Goal: Task Accomplishment & Management: Manage account settings

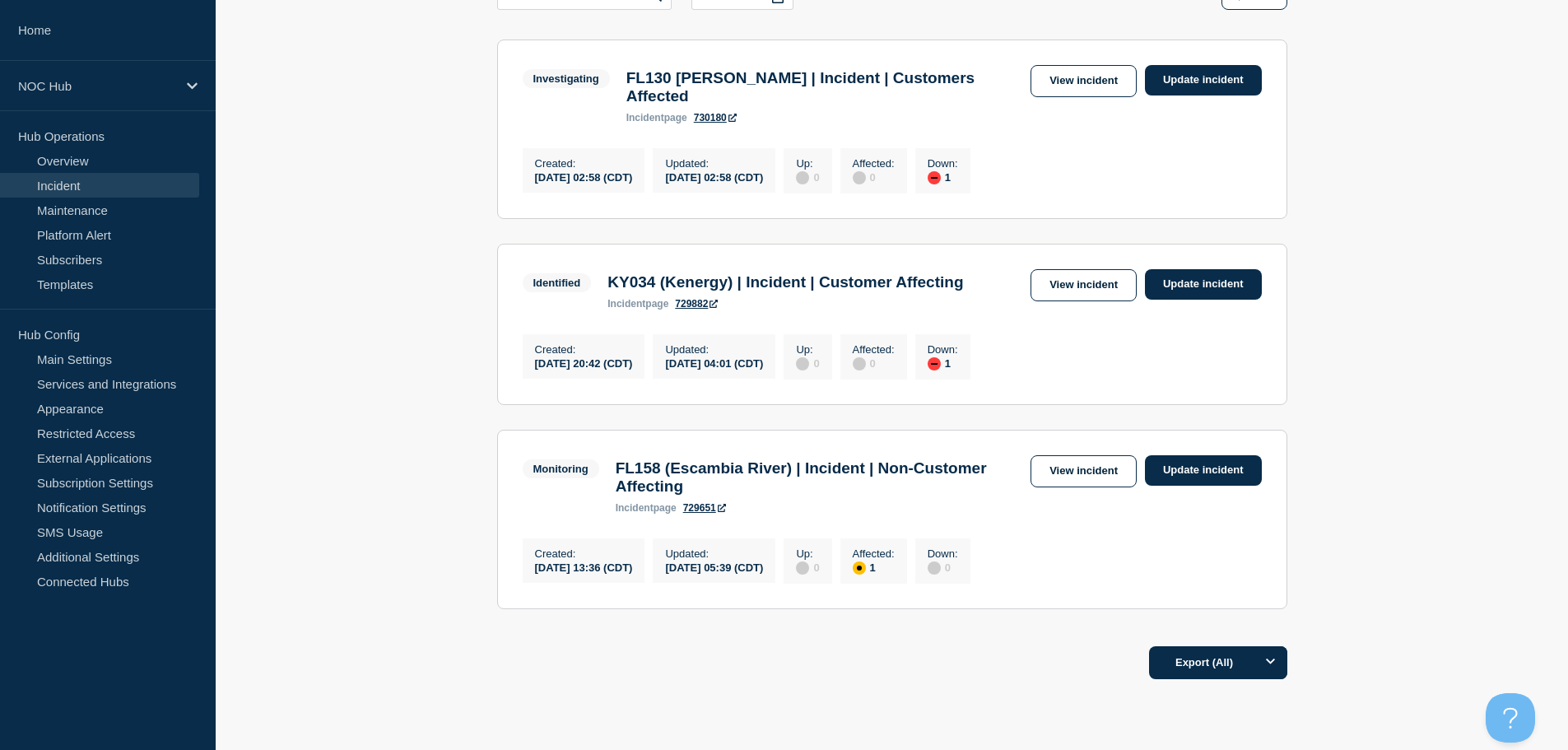
scroll to position [219, 0]
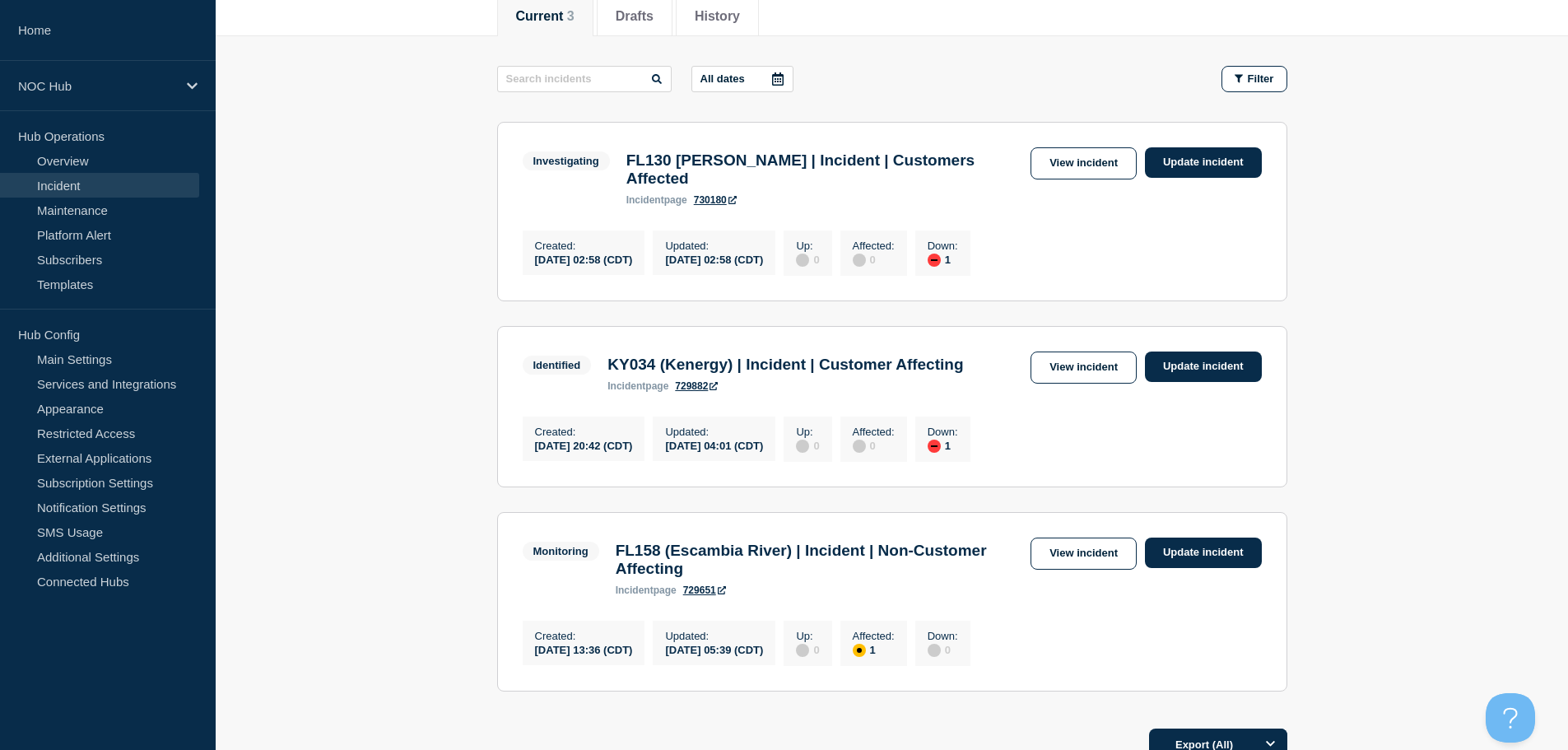
click at [376, 248] on main "All dates Filter Investigating 1 Down FL130 Perry | Incident | Customers Affect…" at bounding box center [891, 376] width 1352 height 680
click at [82, 185] on link "Incident" at bounding box center [99, 185] width 199 height 25
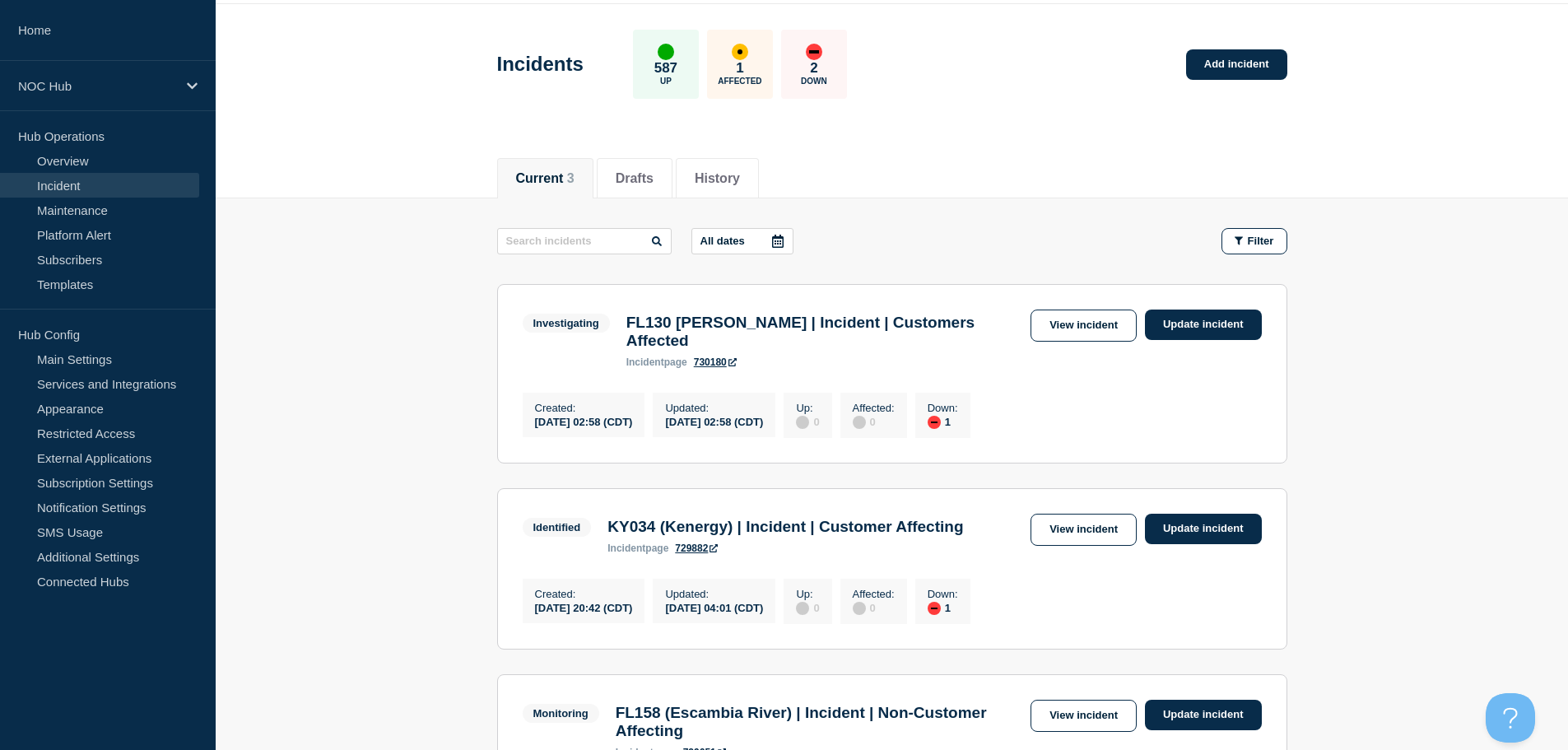
scroll to position [55, 0]
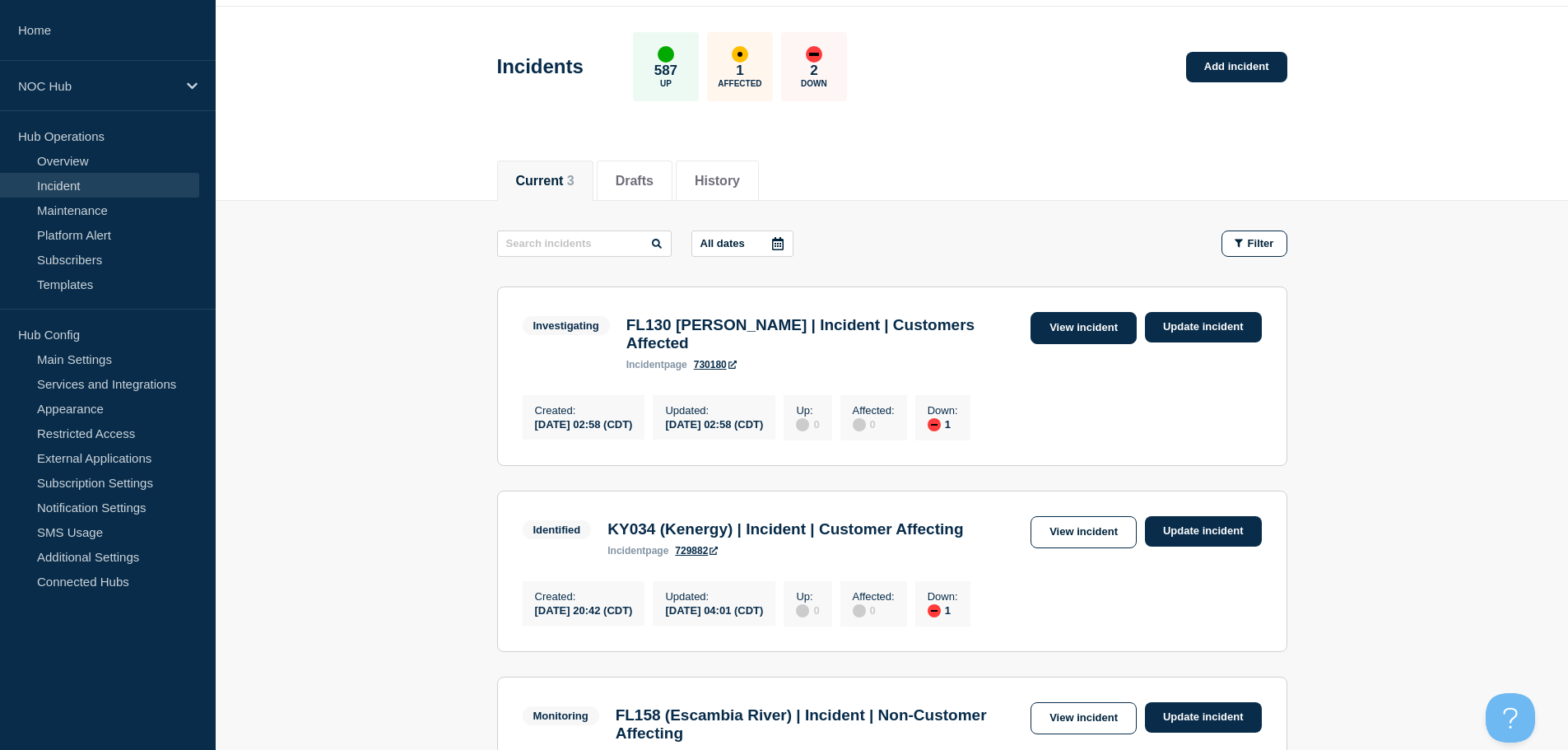
click at [1060, 330] on link "View incident" at bounding box center [1083, 328] width 107 height 32
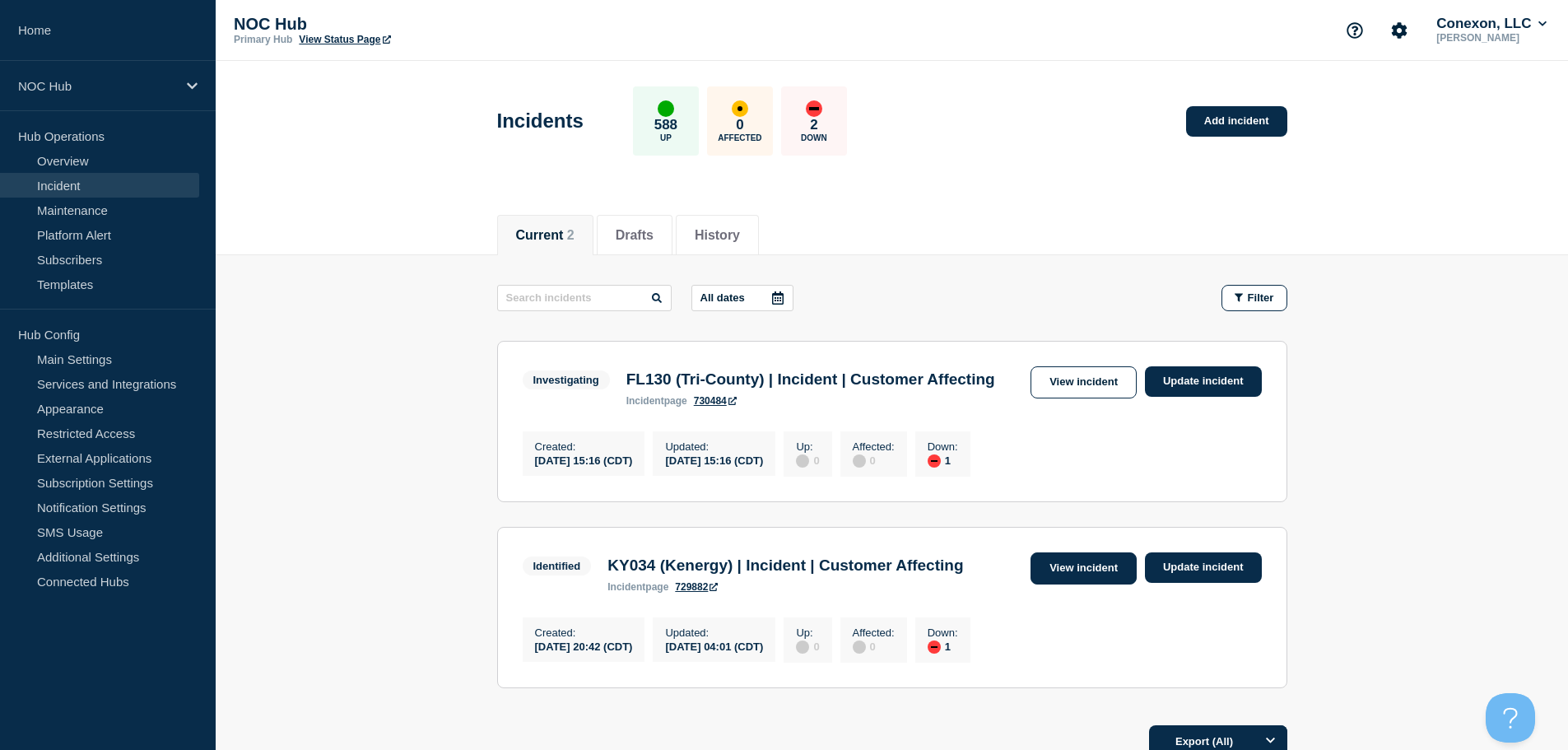
click at [1062, 585] on link "View incident" at bounding box center [1083, 568] width 107 height 32
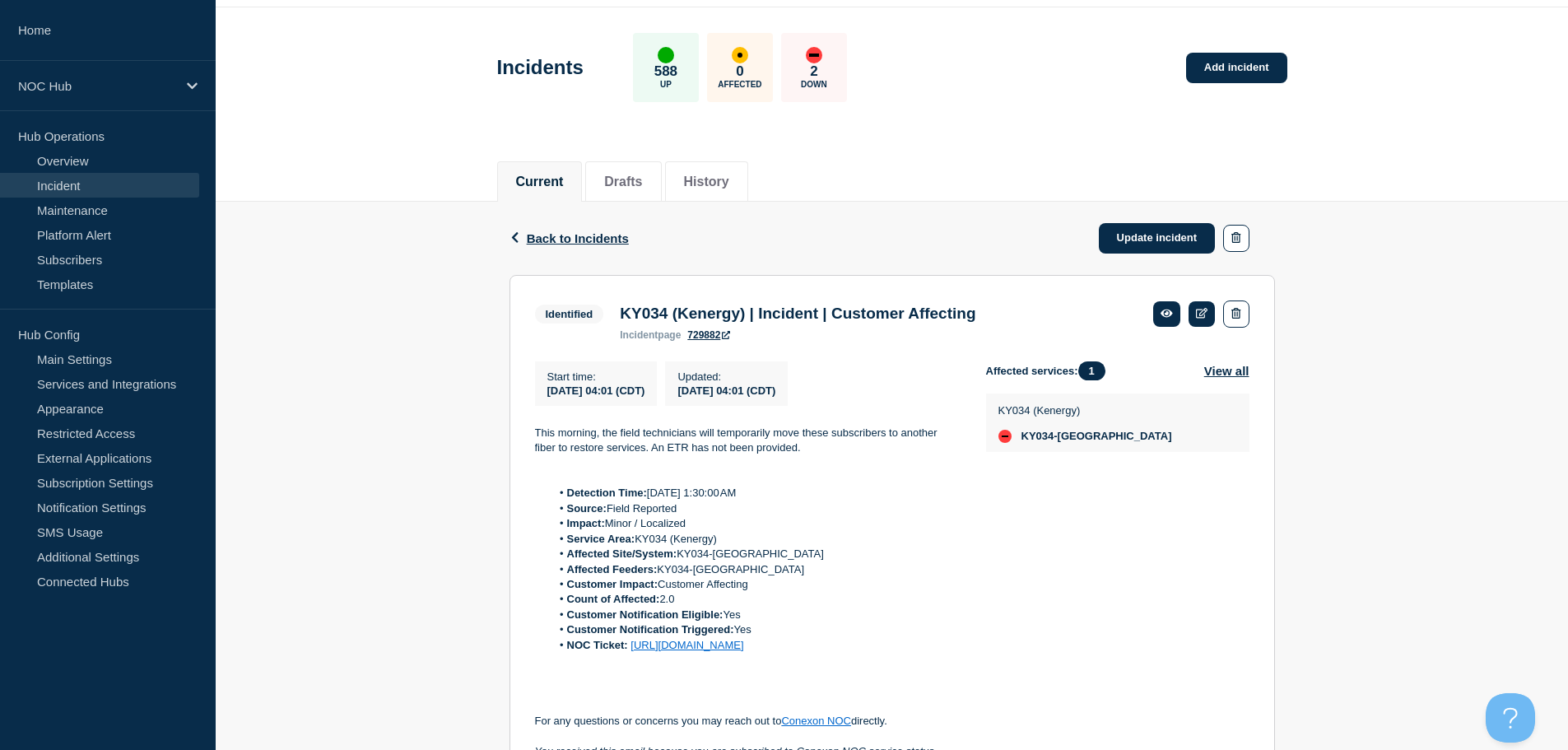
scroll to position [83, 0]
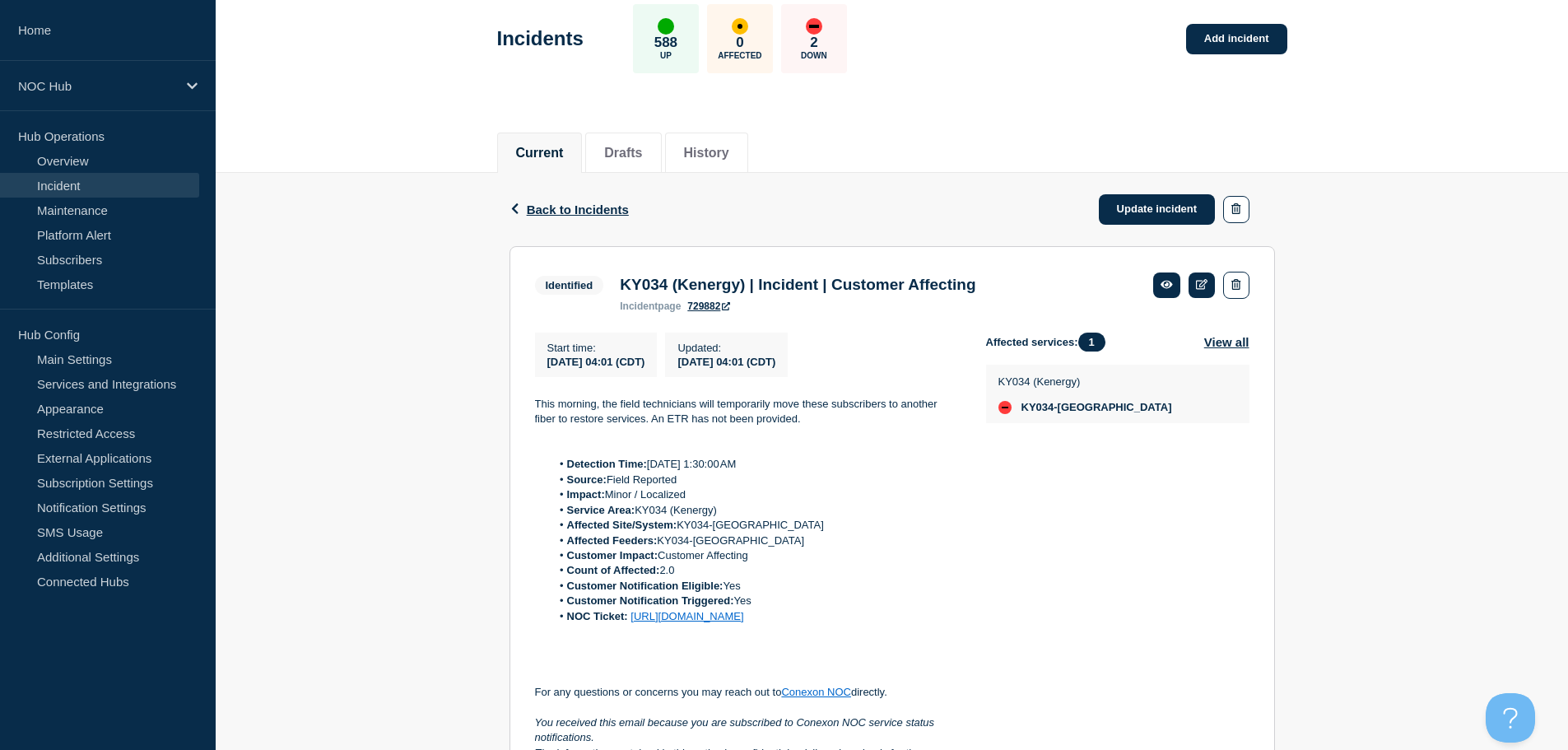
drag, startPoint x: 941, startPoint y: 634, endPoint x: 897, endPoint y: 639, distance: 44.3
click at [897, 624] on li "NOC Ticket: [URL][DOMAIN_NAME]" at bounding box center [754, 617] width 409 height 15
copy link "32735"
click at [144, 193] on link "Incident" at bounding box center [99, 185] width 199 height 25
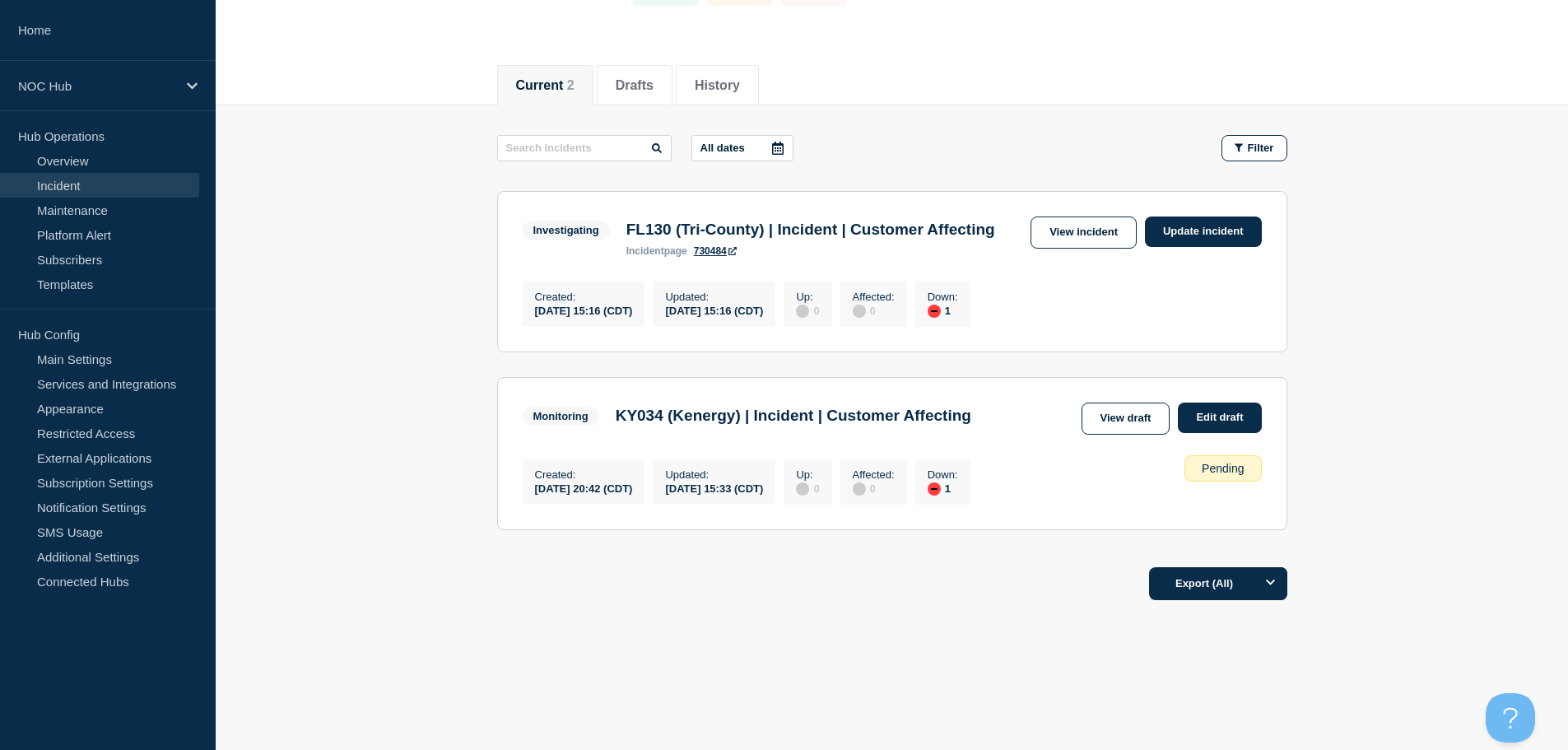
scroll to position [165, 0]
click at [1133, 433] on link "View draft" at bounding box center [1126, 418] width 89 height 32
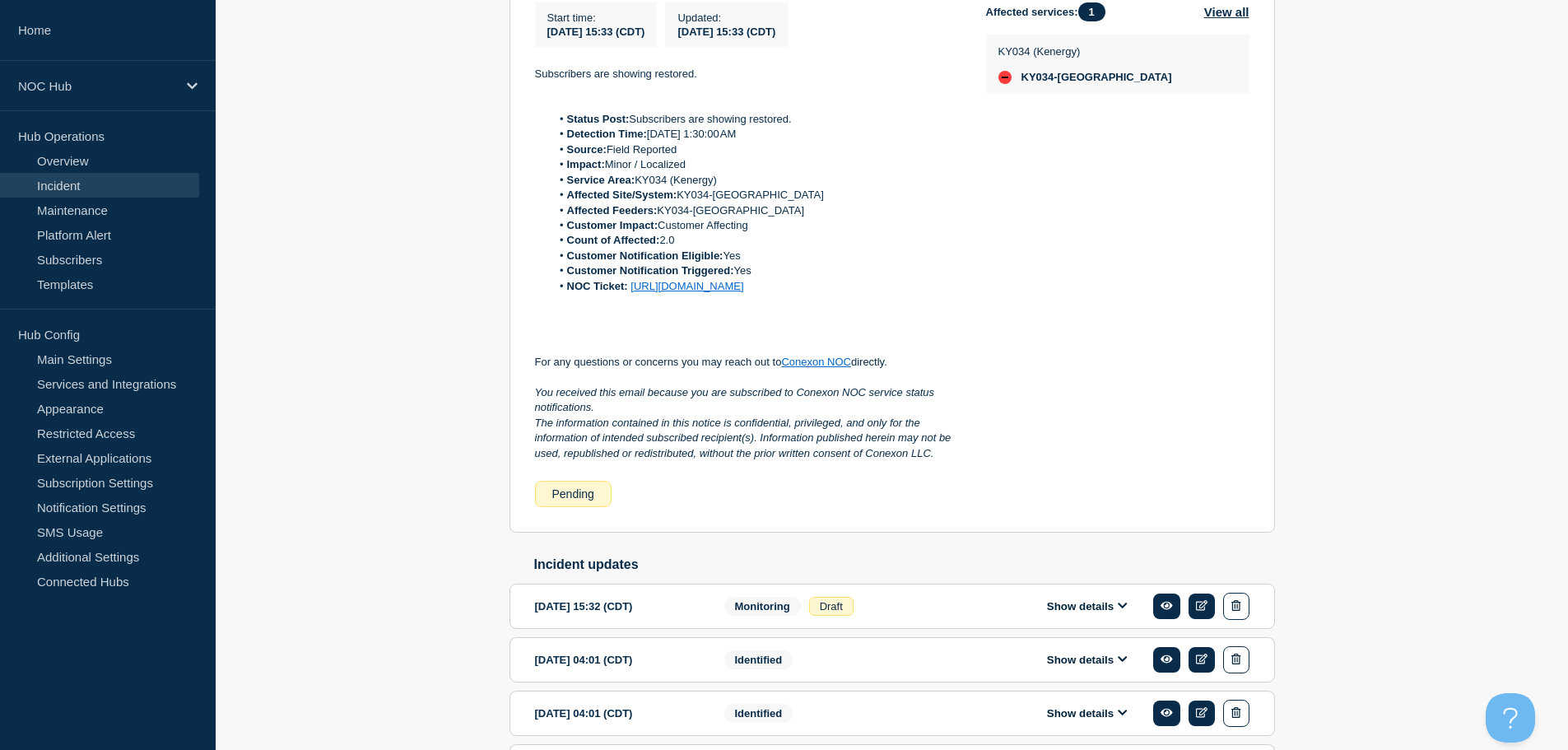
scroll to position [412, 0]
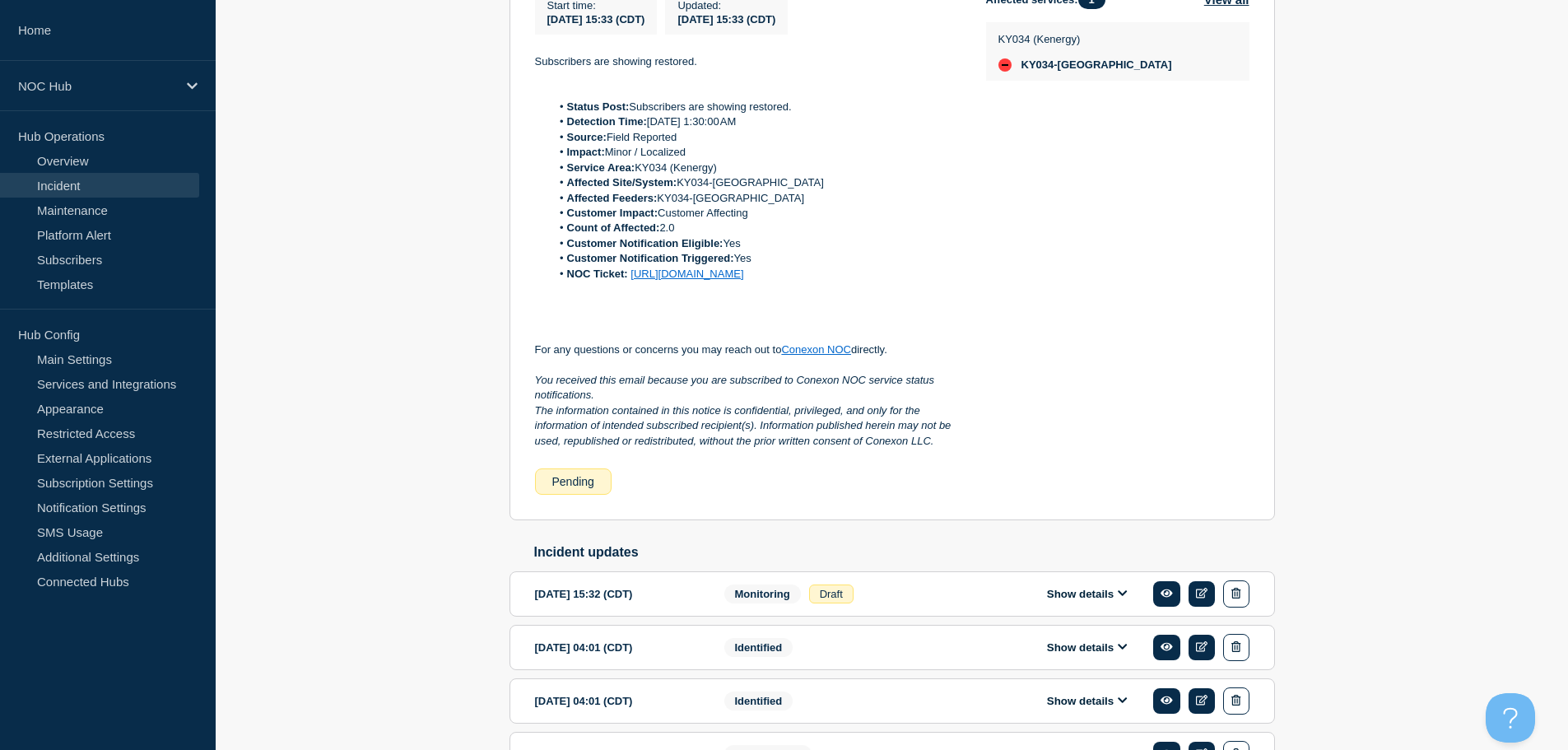
click at [1086, 601] on button "Show details" at bounding box center [1087, 593] width 91 height 14
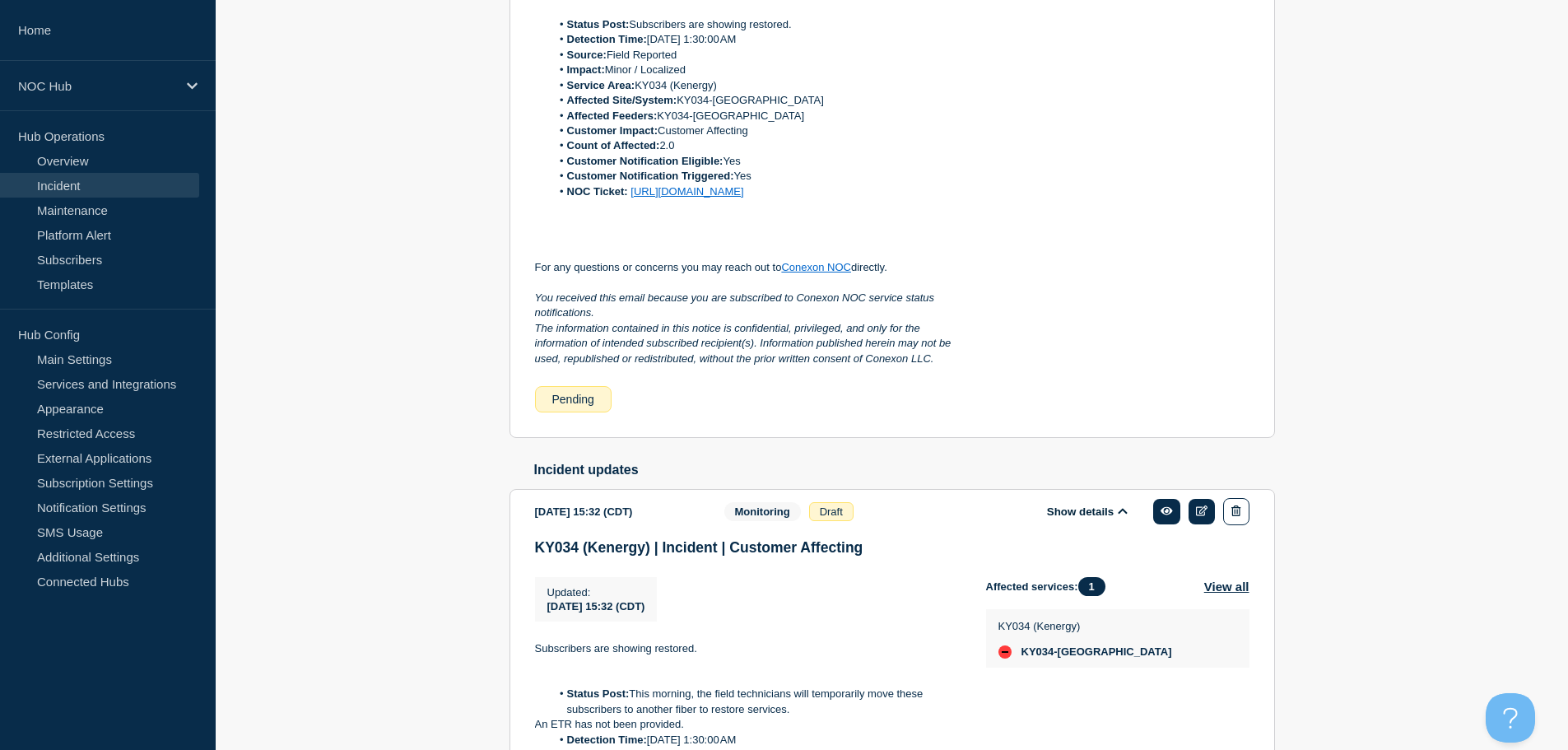
scroll to position [577, 0]
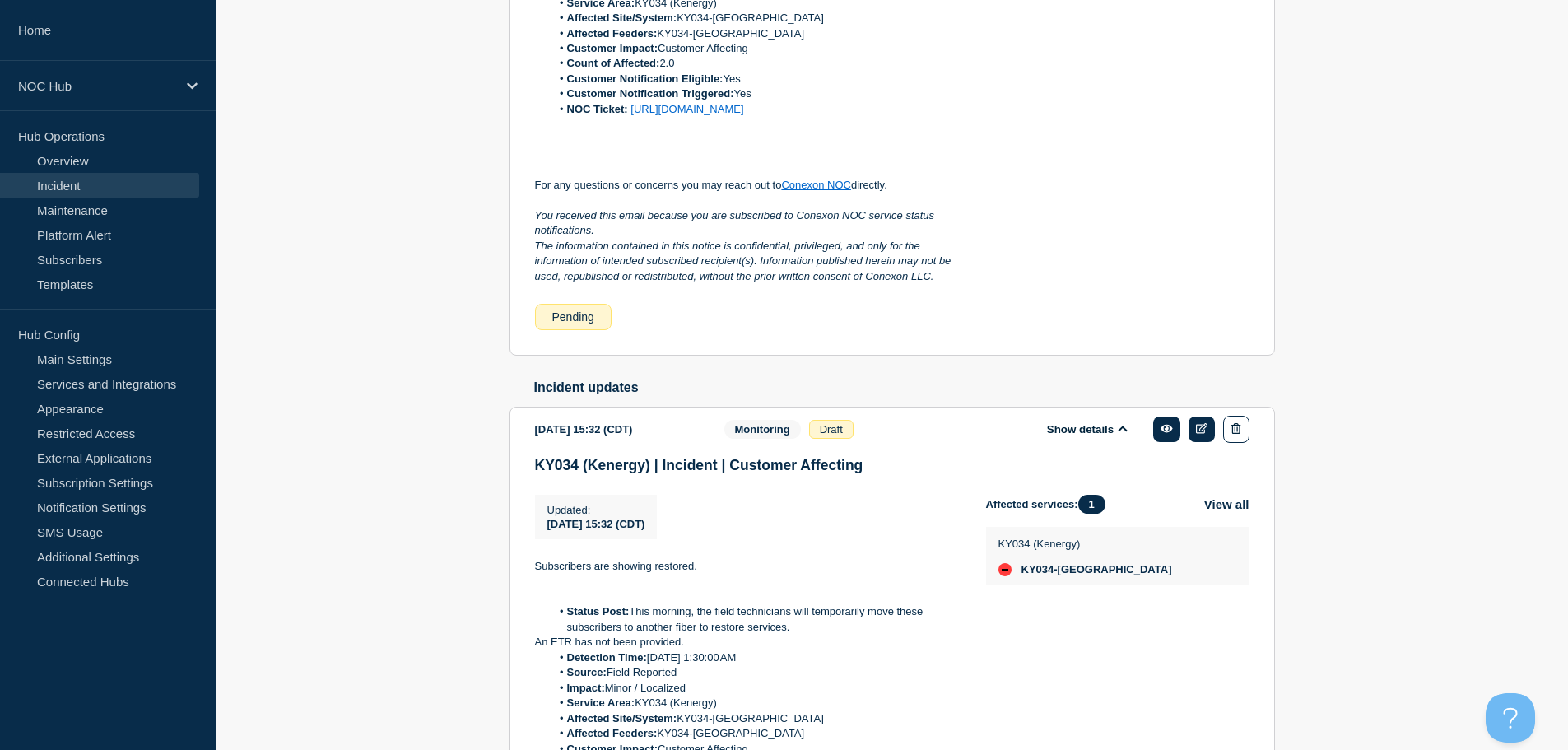
click at [1097, 437] on button "Show details" at bounding box center [1087, 429] width 91 height 14
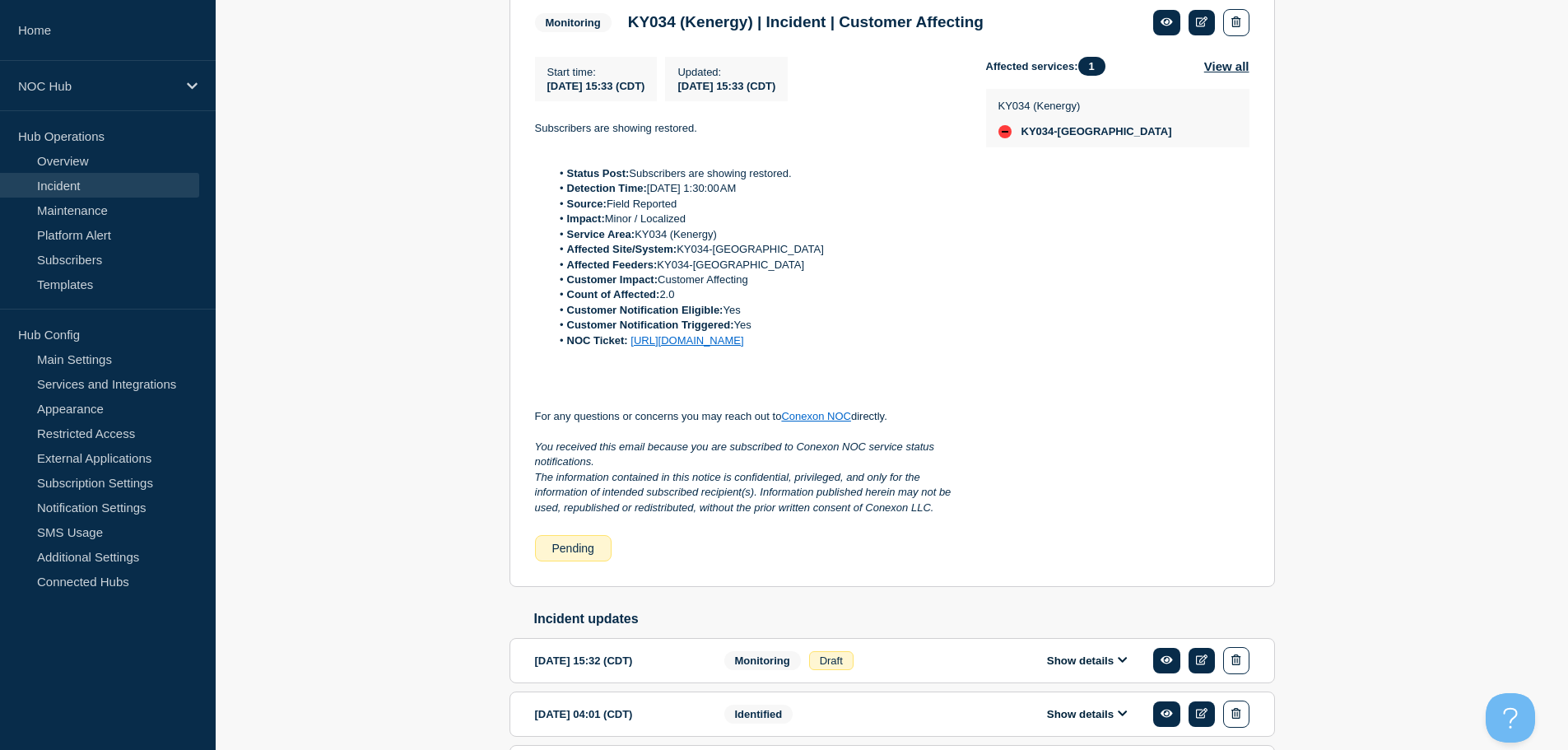
scroll to position [0, 0]
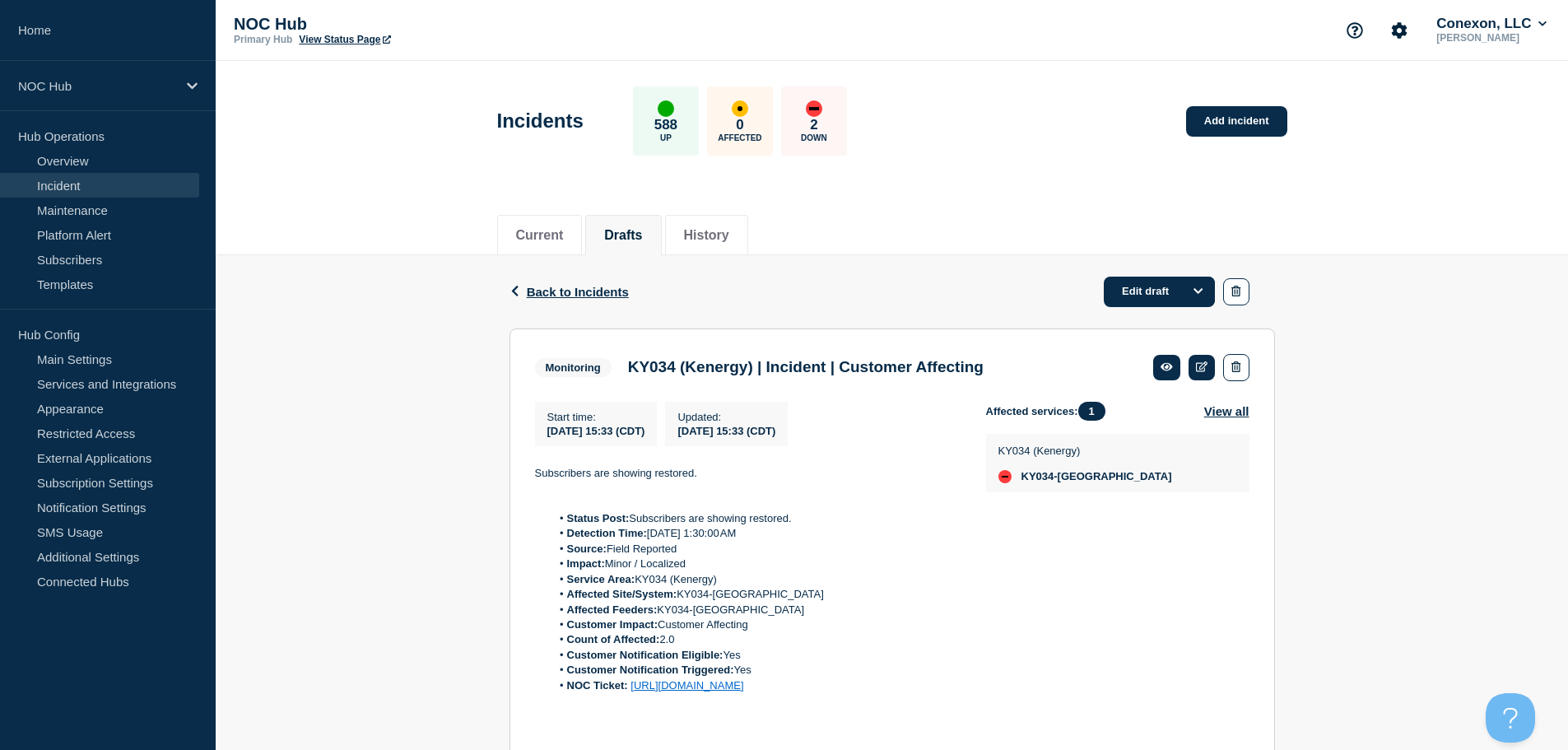
click at [77, 193] on link "Incident" at bounding box center [99, 185] width 199 height 25
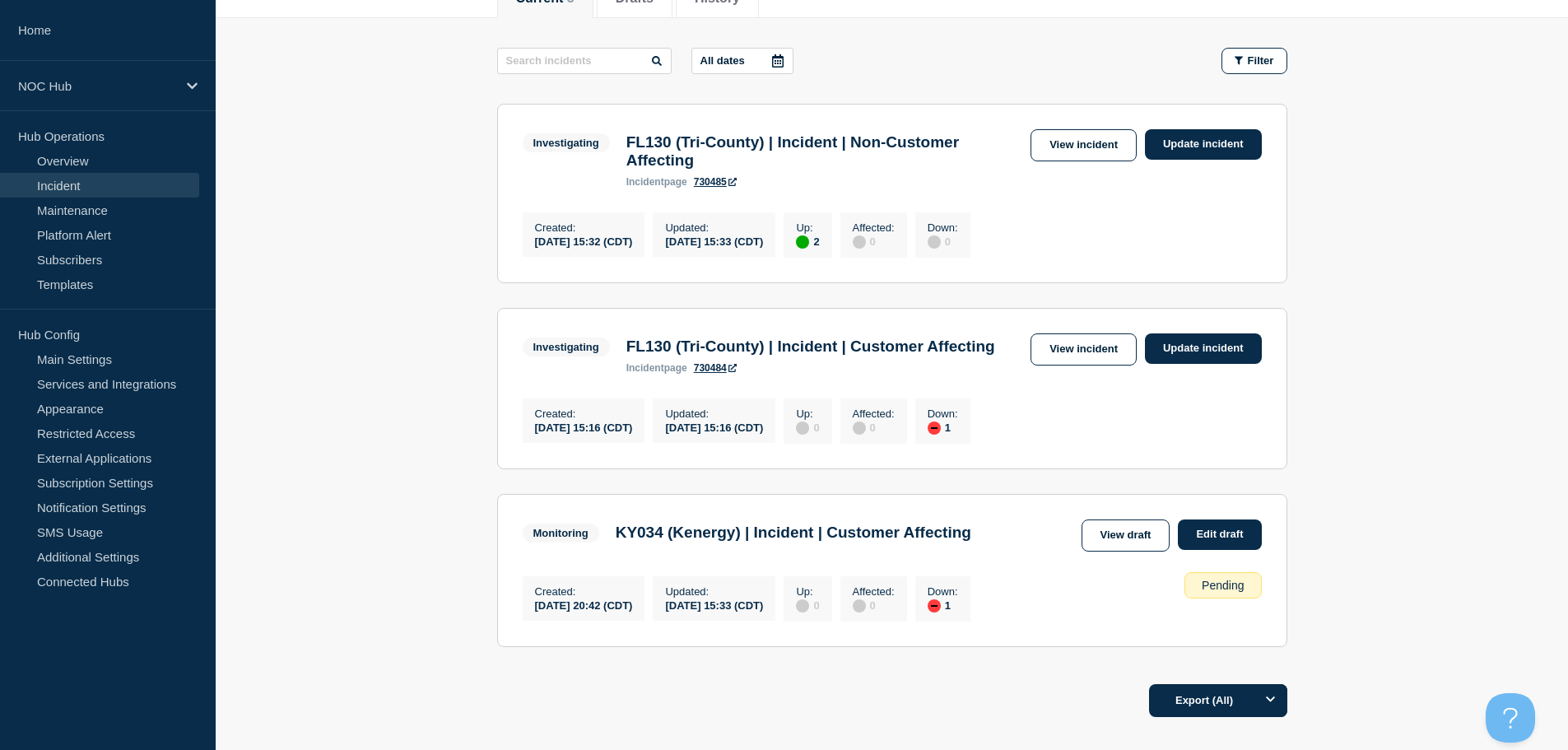
scroll to position [329, 0]
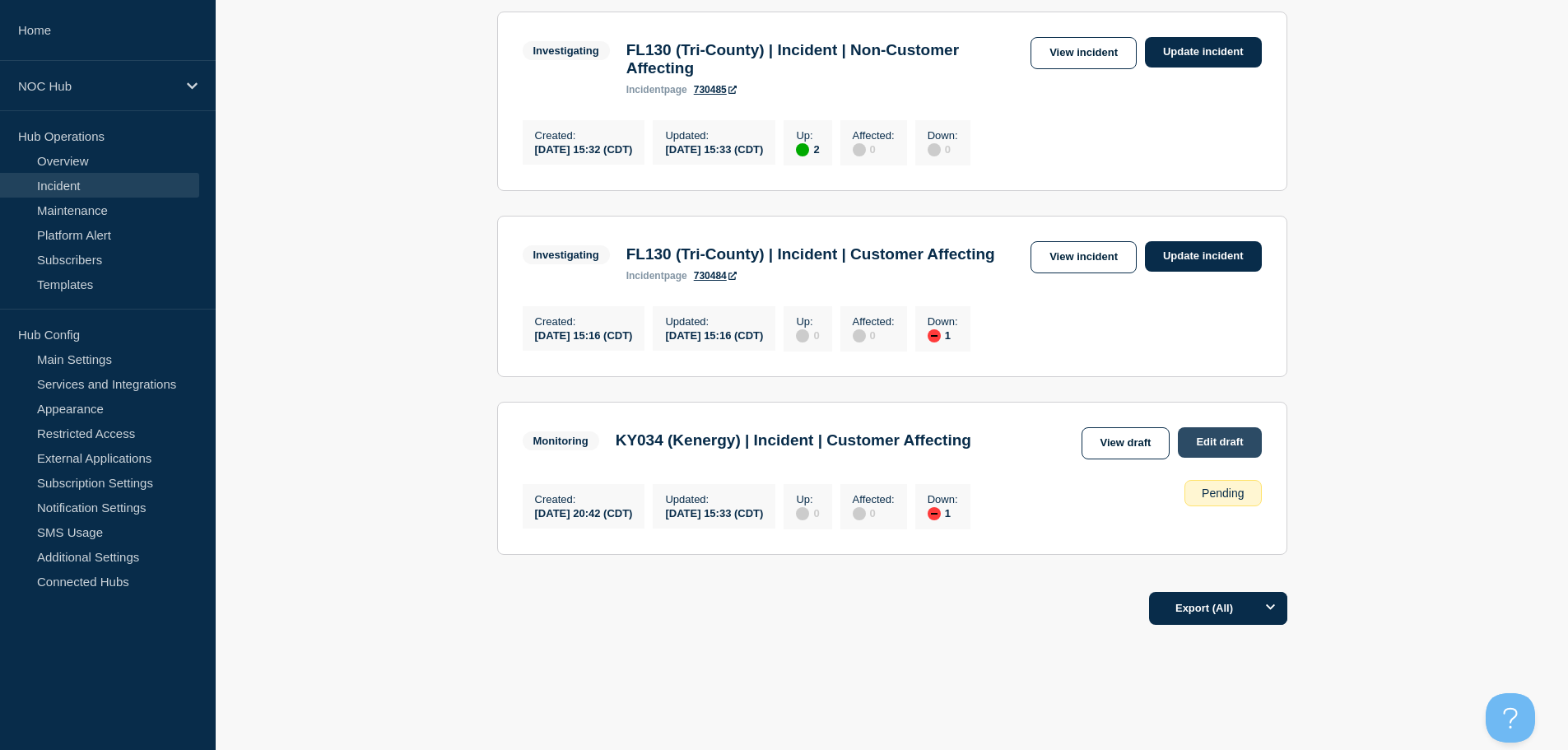
click at [1217, 458] on link "Edit draft" at bounding box center [1220, 442] width 83 height 31
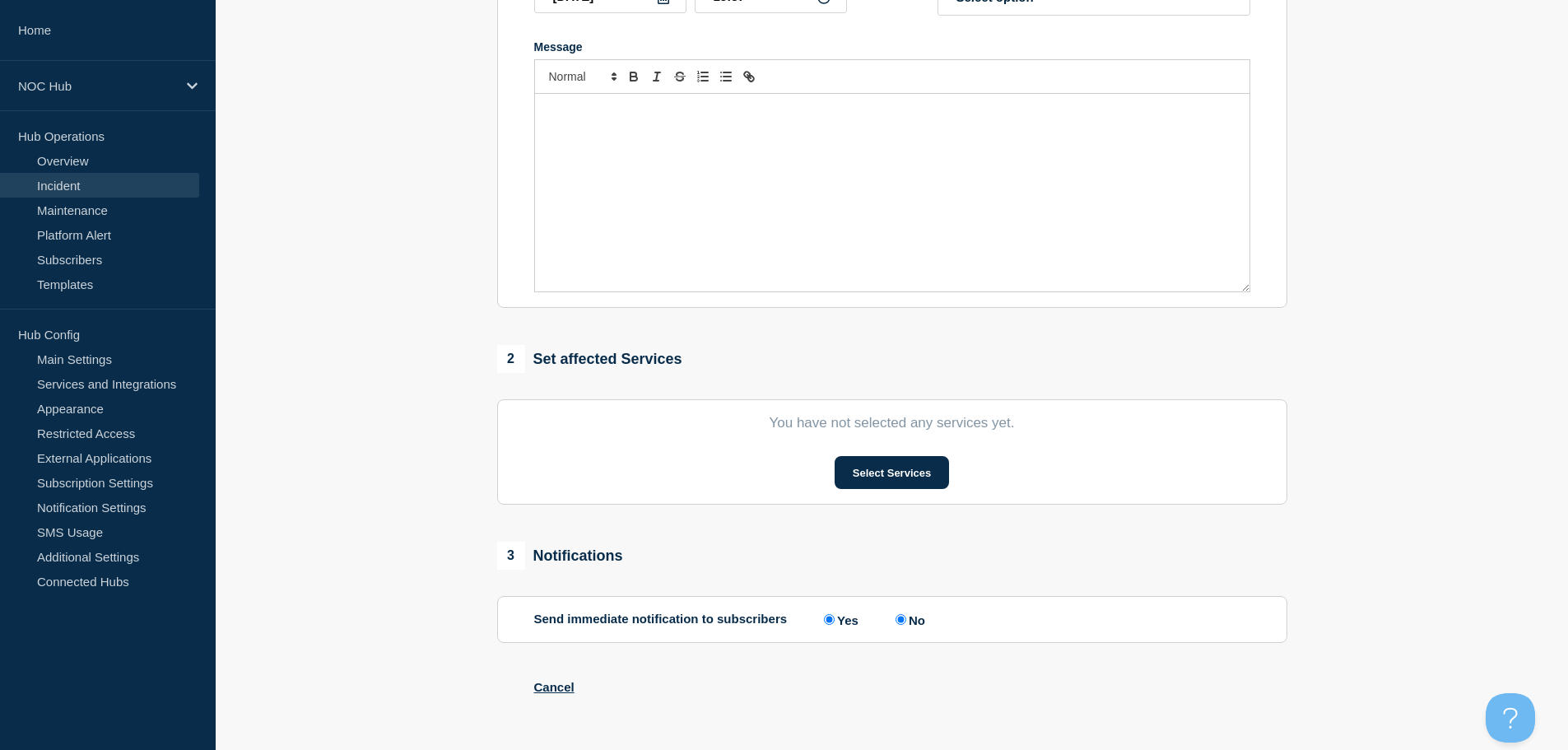
type input "KY034 (Kenergy) | Incident | Customer Affecting"
type input "15:33"
select select "monitoring"
radio input "false"
radio input "true"
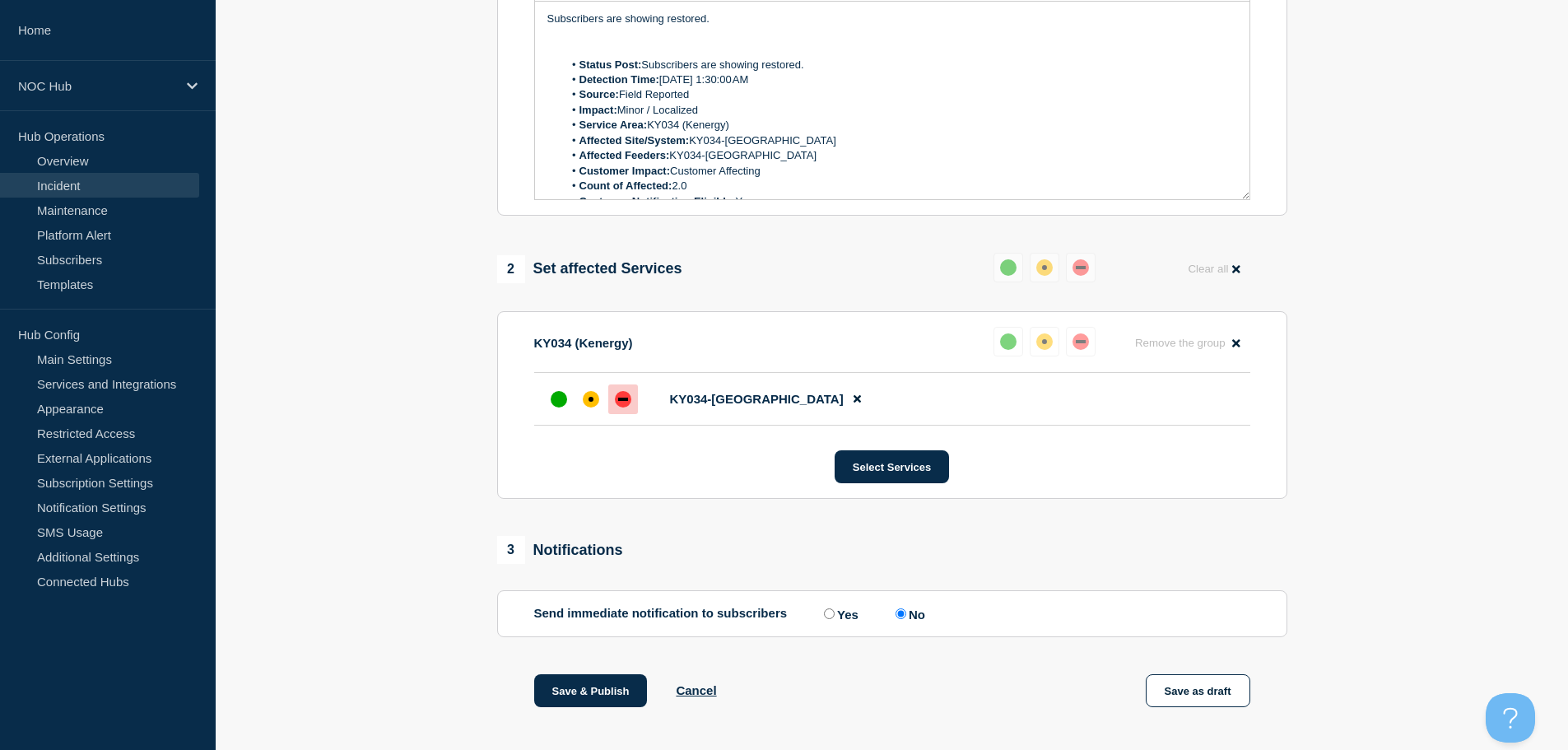
scroll to position [476, 0]
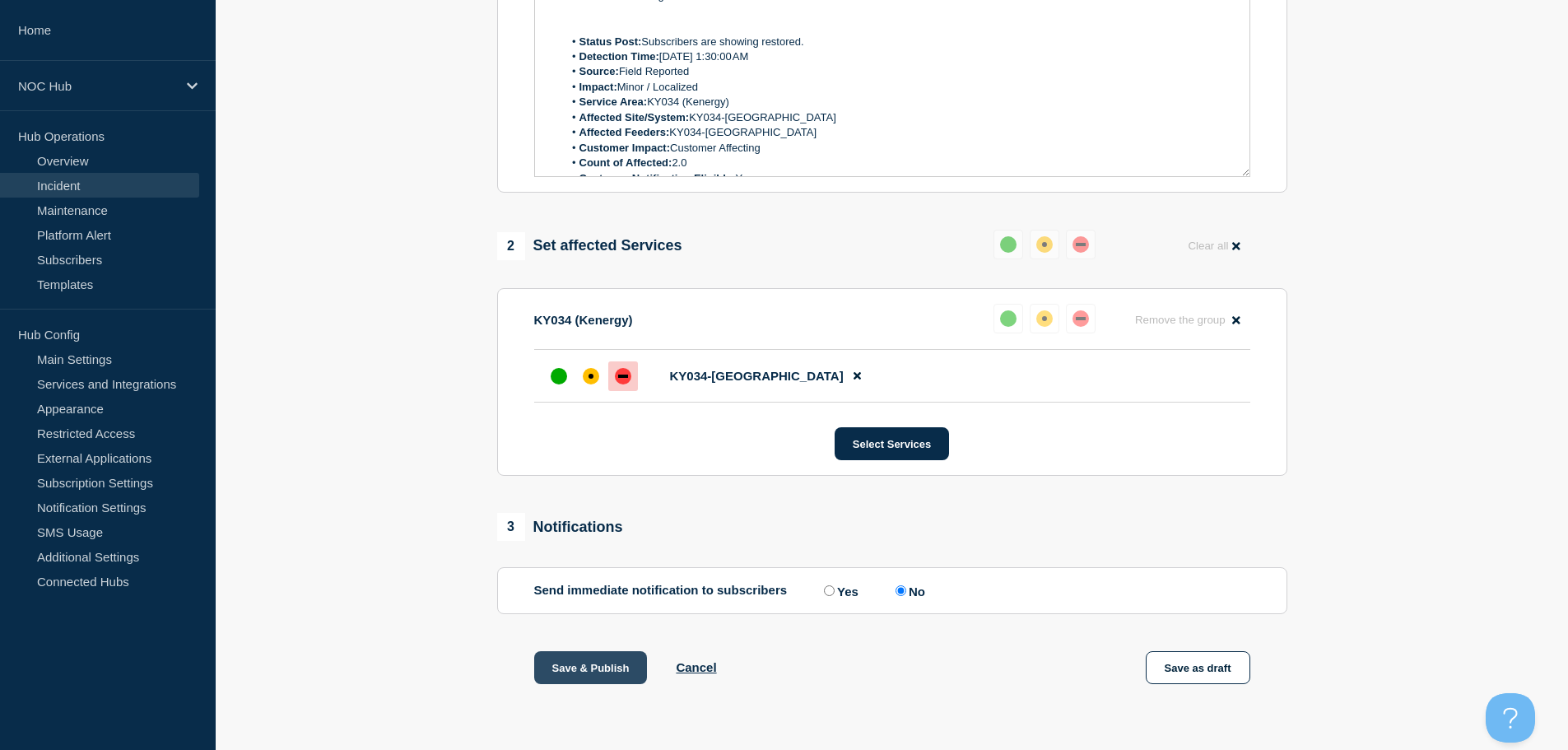
click at [624, 675] on button "Save & Publish" at bounding box center [590, 668] width 114 height 33
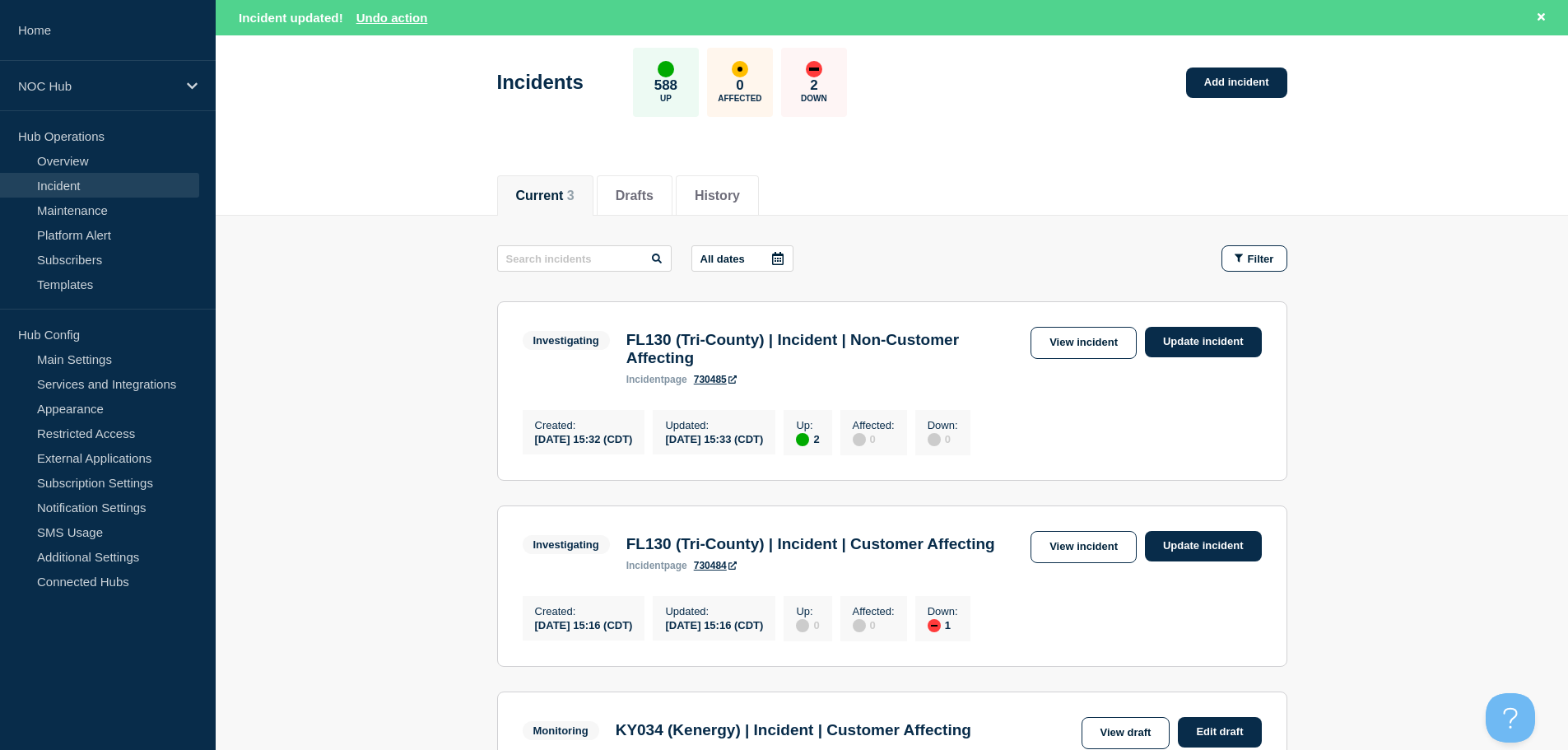
scroll to position [428, 0]
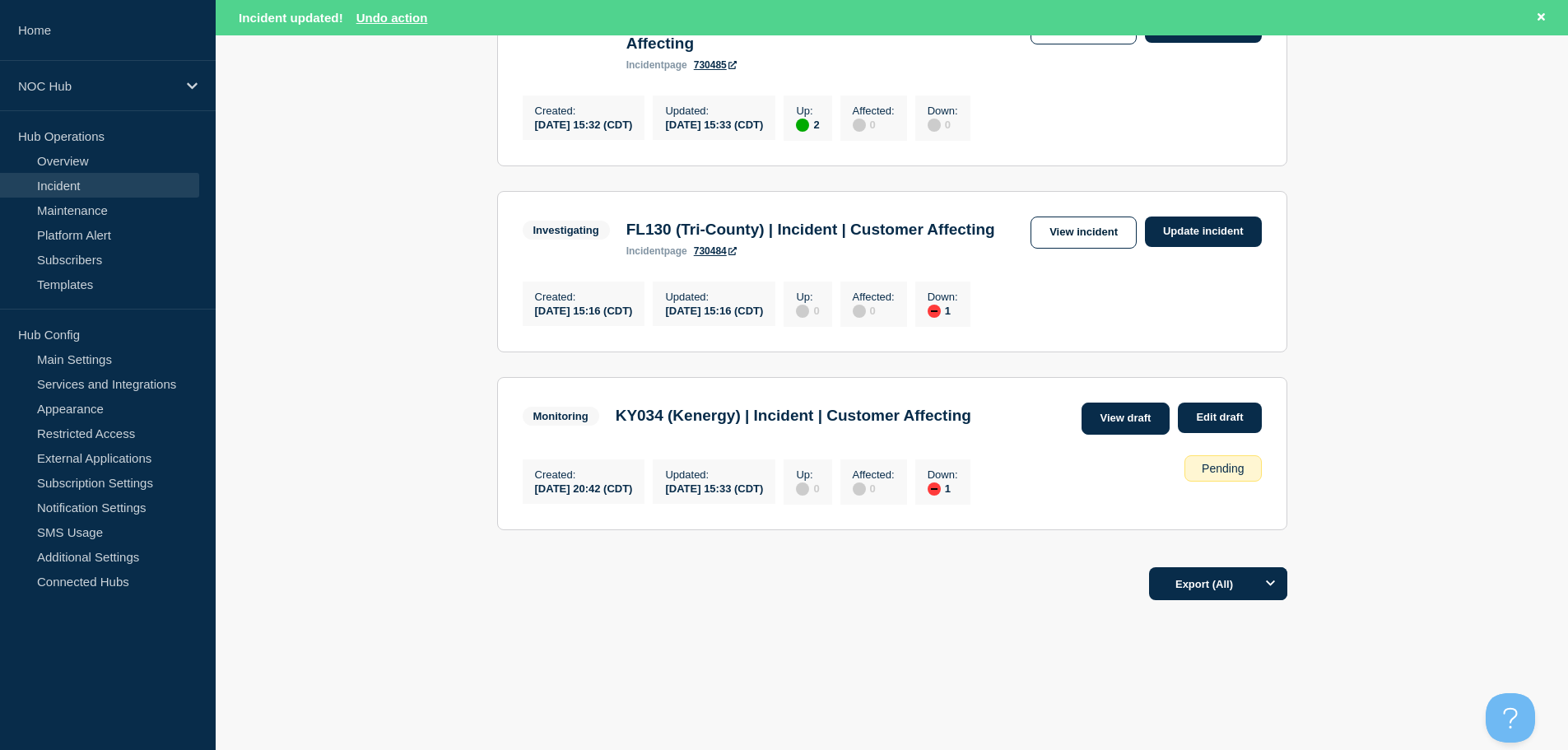
click at [1122, 415] on link "View draft" at bounding box center [1126, 418] width 89 height 32
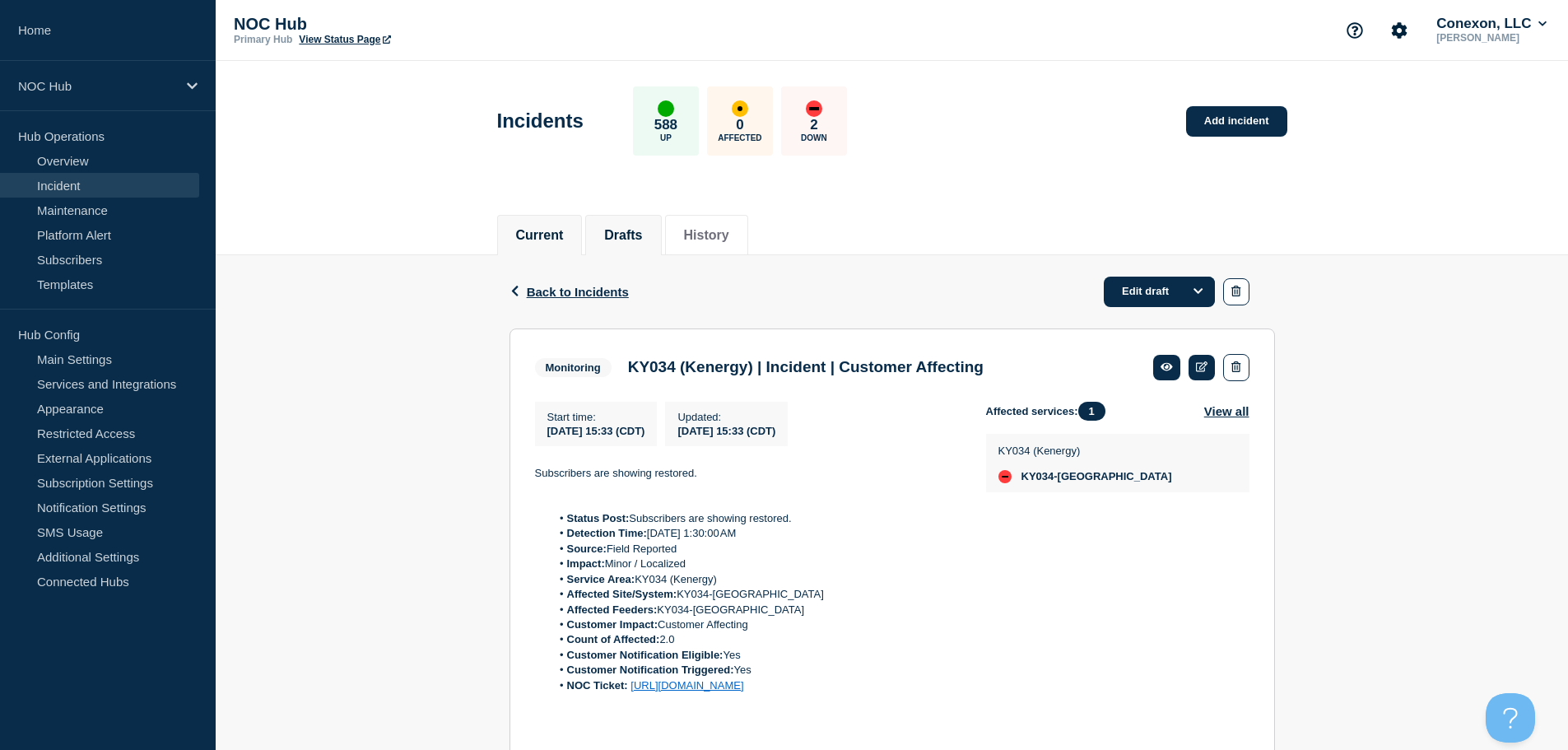
click at [534, 228] on button "Current" at bounding box center [540, 235] width 48 height 15
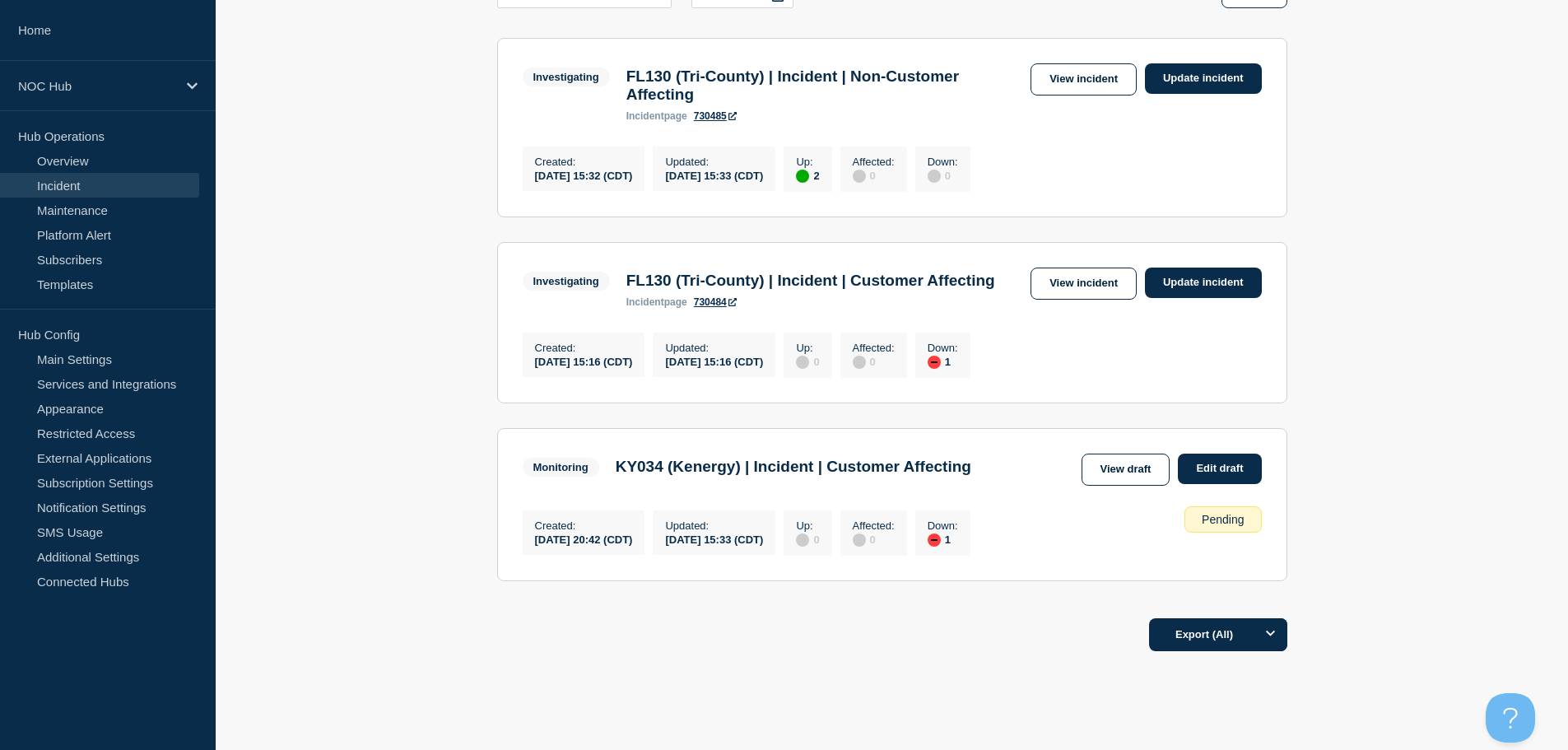
scroll to position [329, 0]
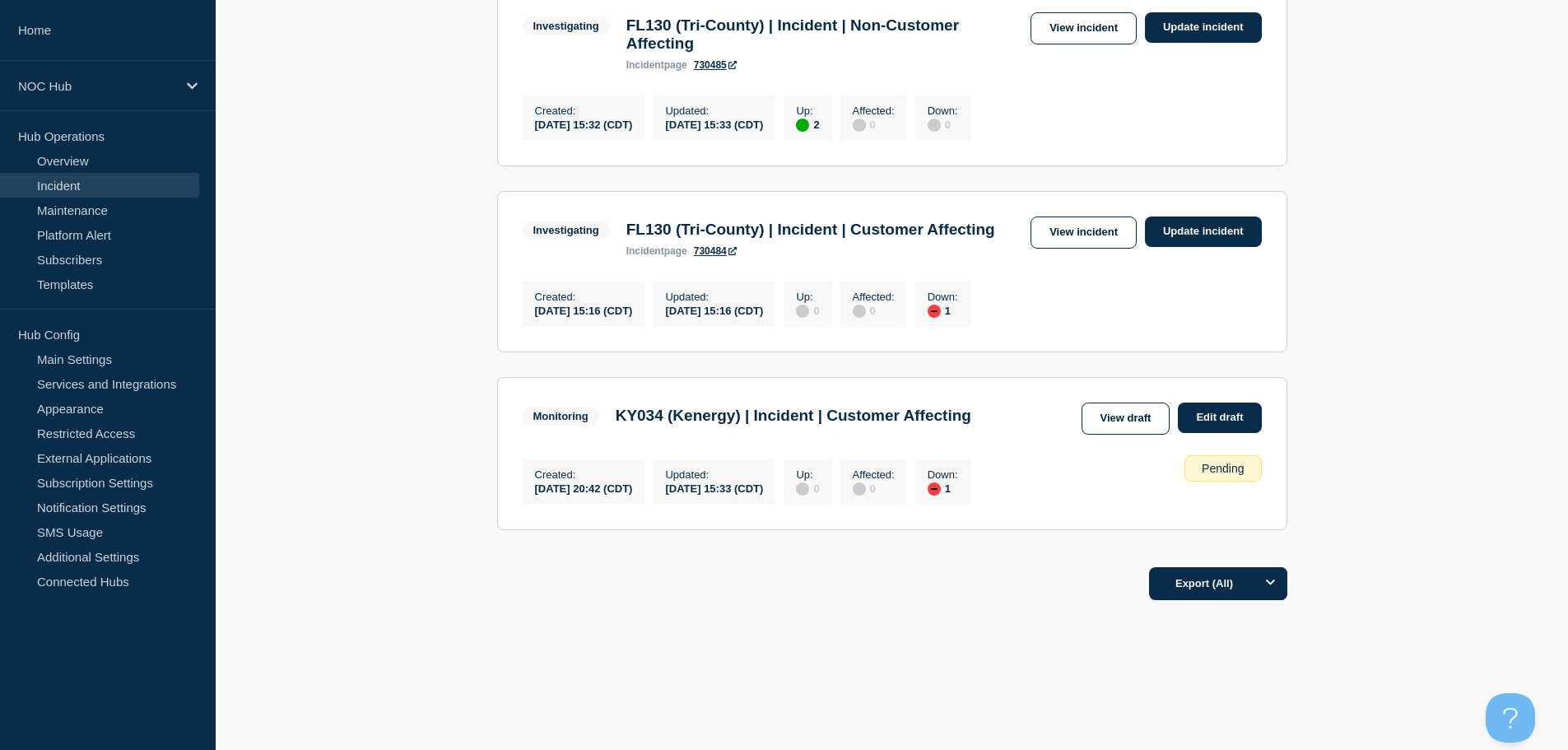
scroll to position [394, 0]
click at [1097, 412] on link "View draft" at bounding box center [1126, 418] width 89 height 32
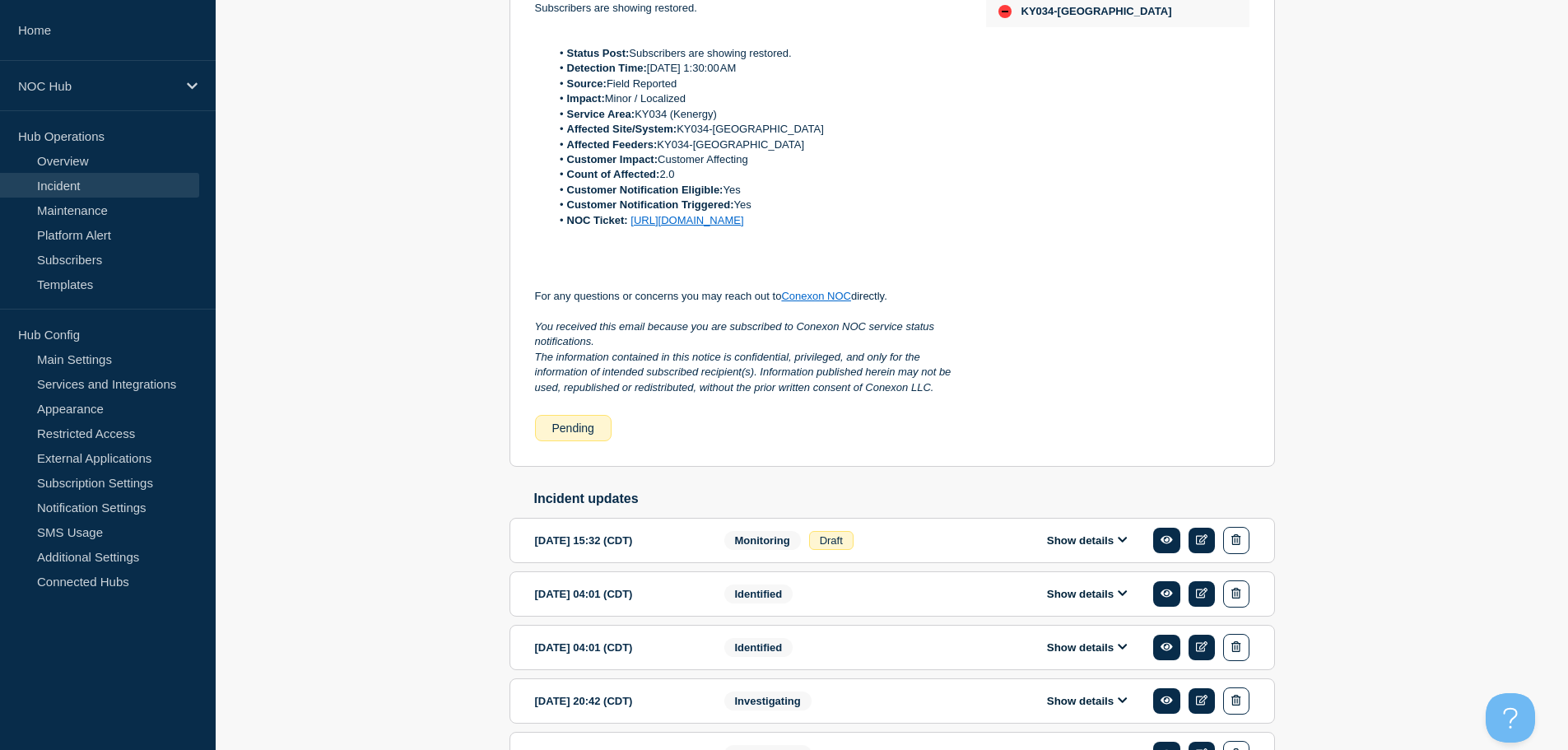
scroll to position [494, 0]
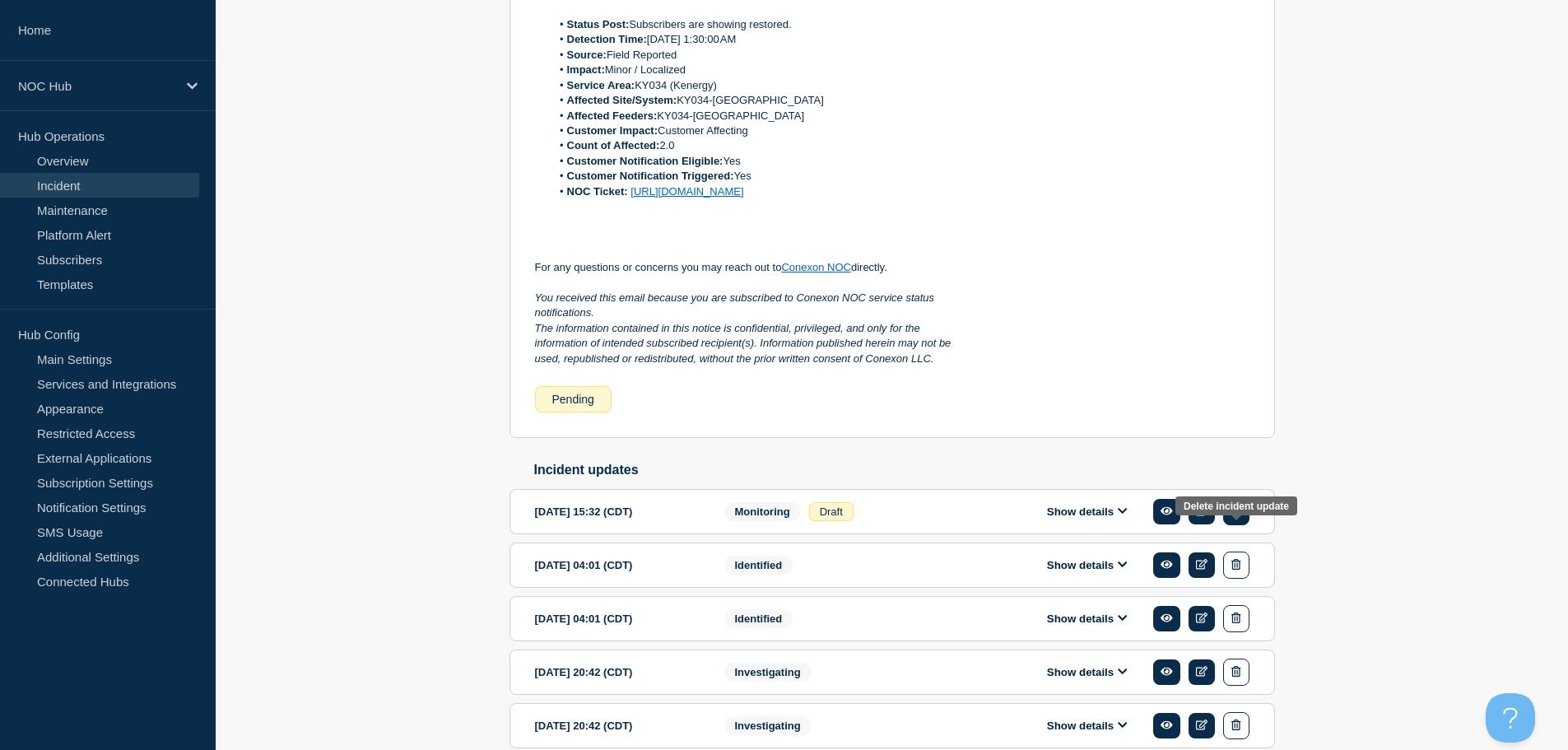
click at [1235, 516] on icon "button" at bounding box center [1236, 511] width 9 height 11
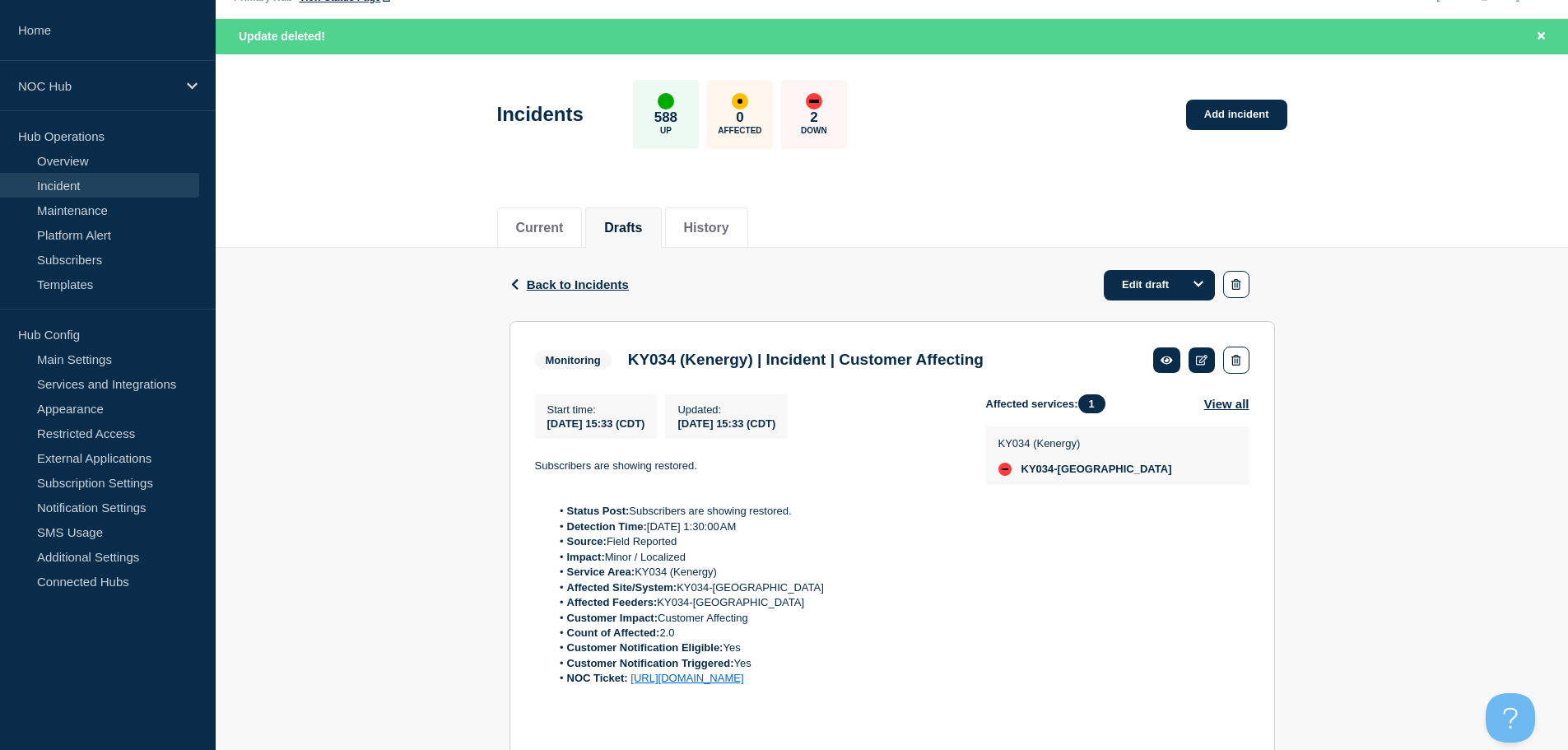
scroll to position [34, 0]
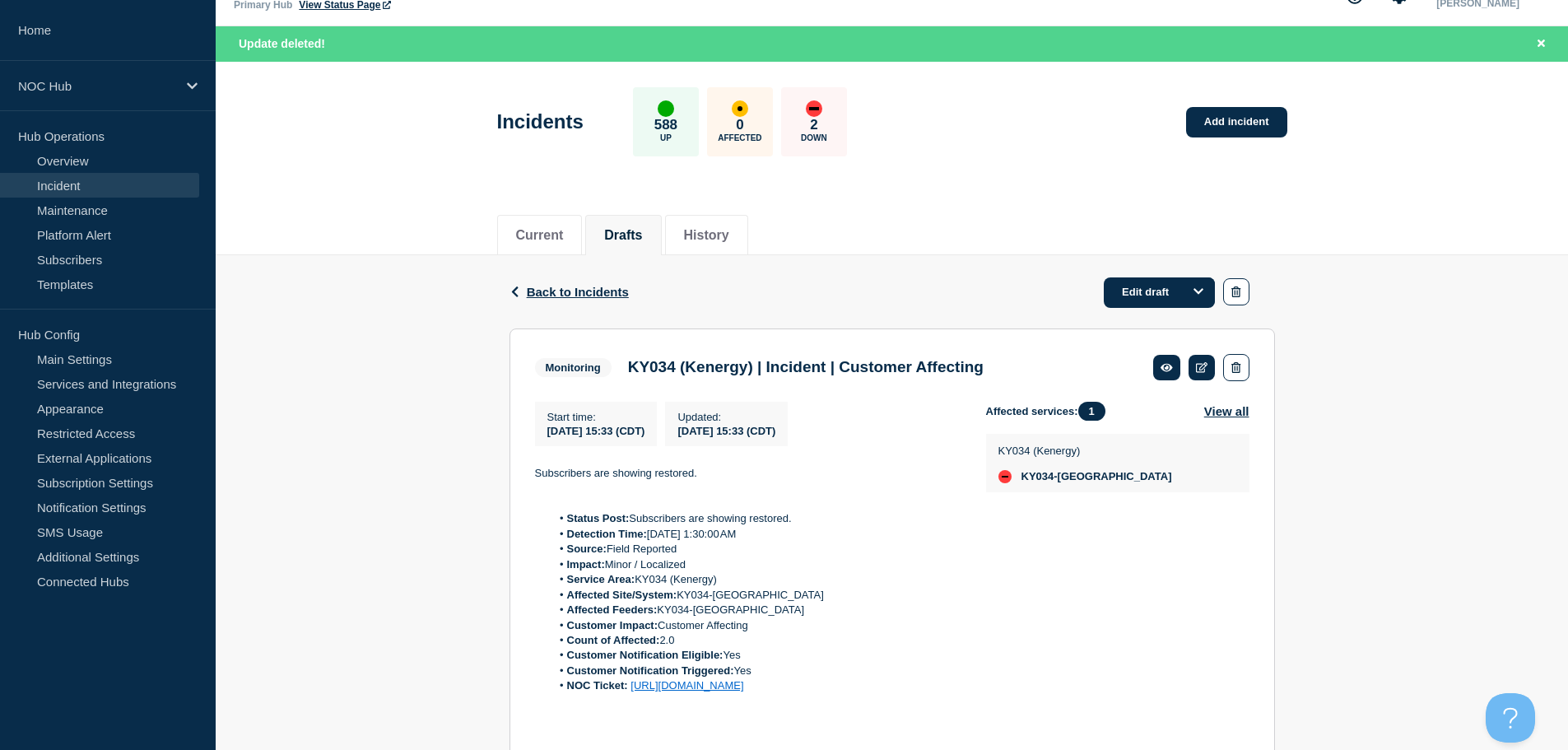
click at [92, 181] on link "Incident" at bounding box center [99, 185] width 199 height 25
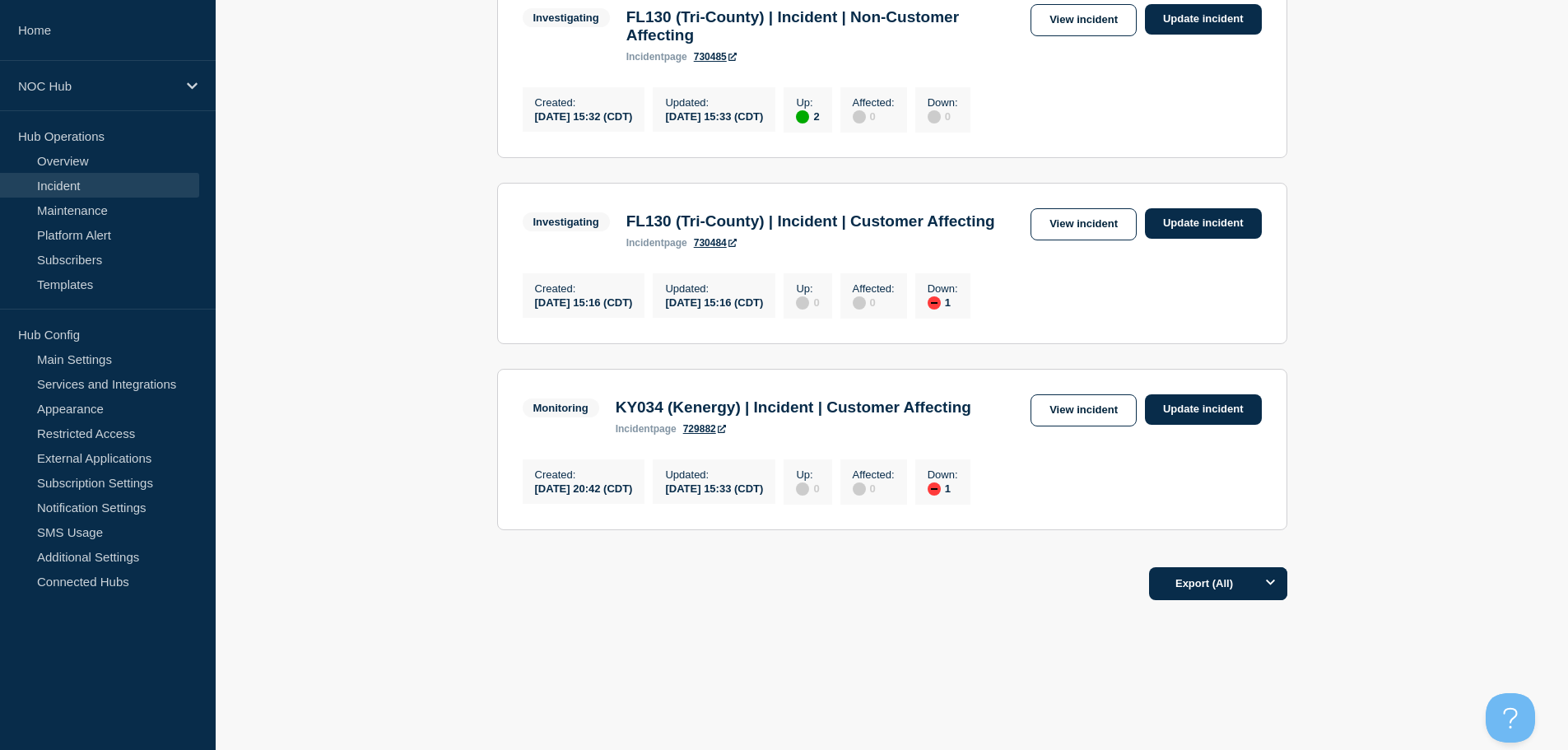
scroll to position [428, 0]
click at [1069, 394] on link "View incident" at bounding box center [1083, 410] width 107 height 32
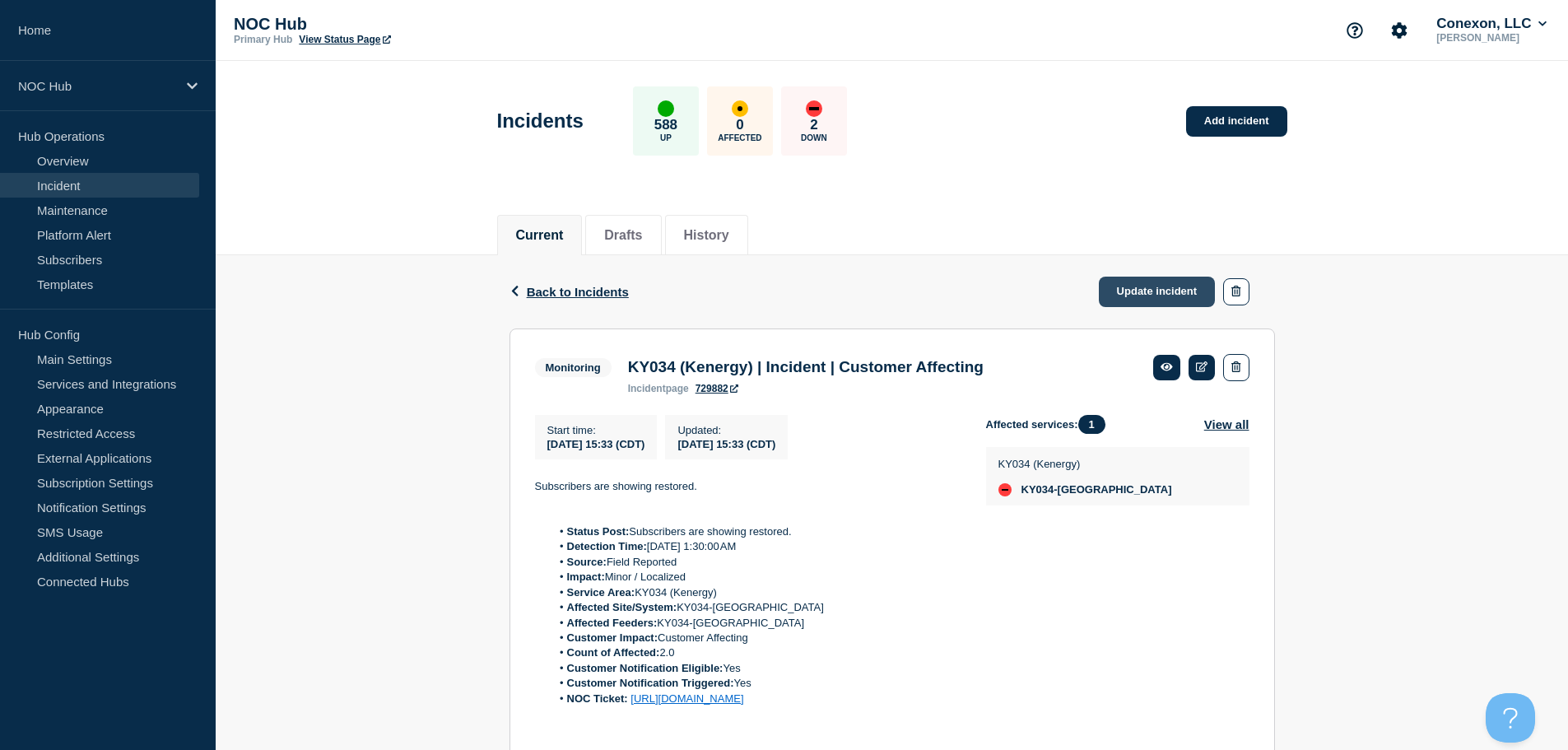
click at [1149, 297] on link "Update incident" at bounding box center [1157, 291] width 117 height 31
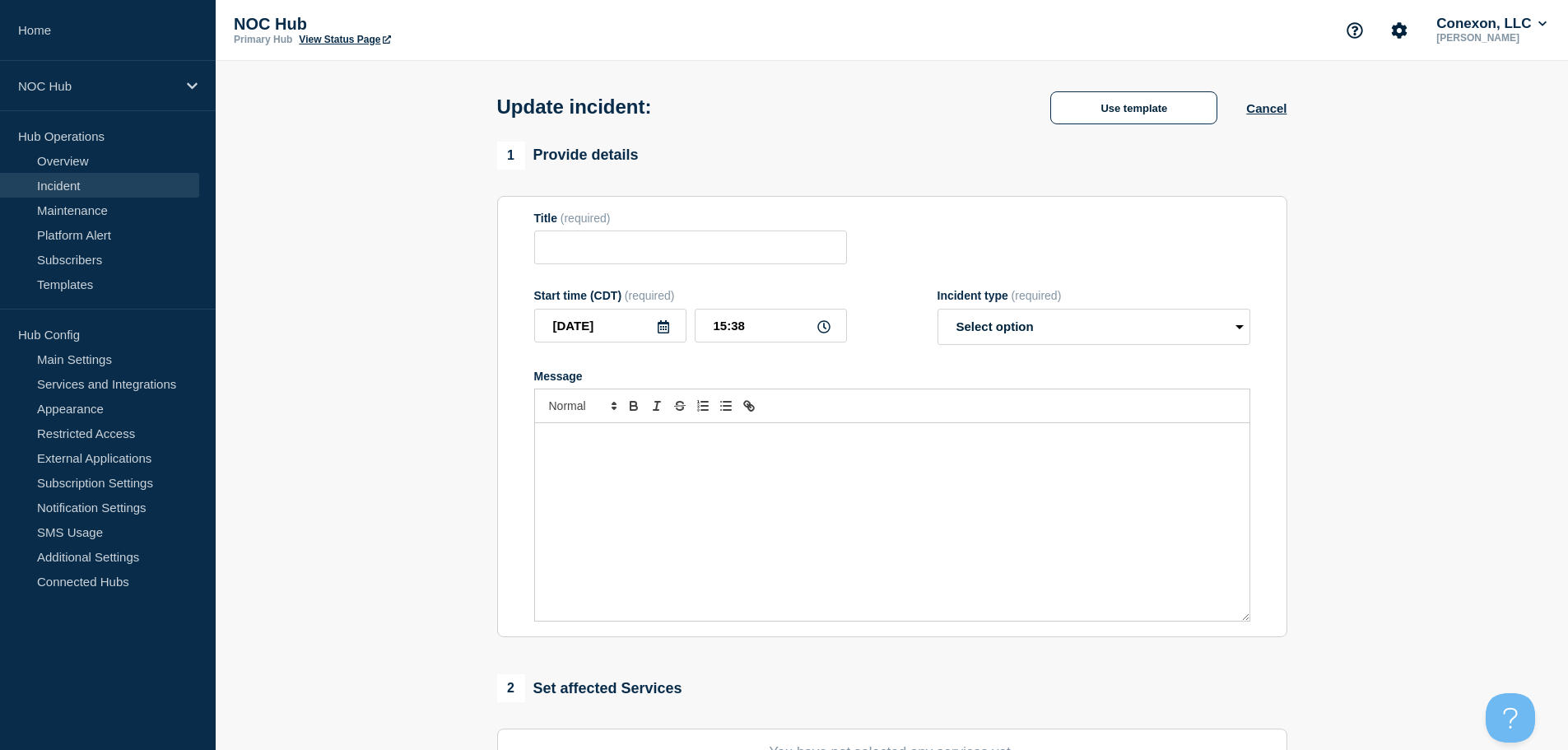
type input "KY034 (Kenergy) | Incident | Customer Affecting"
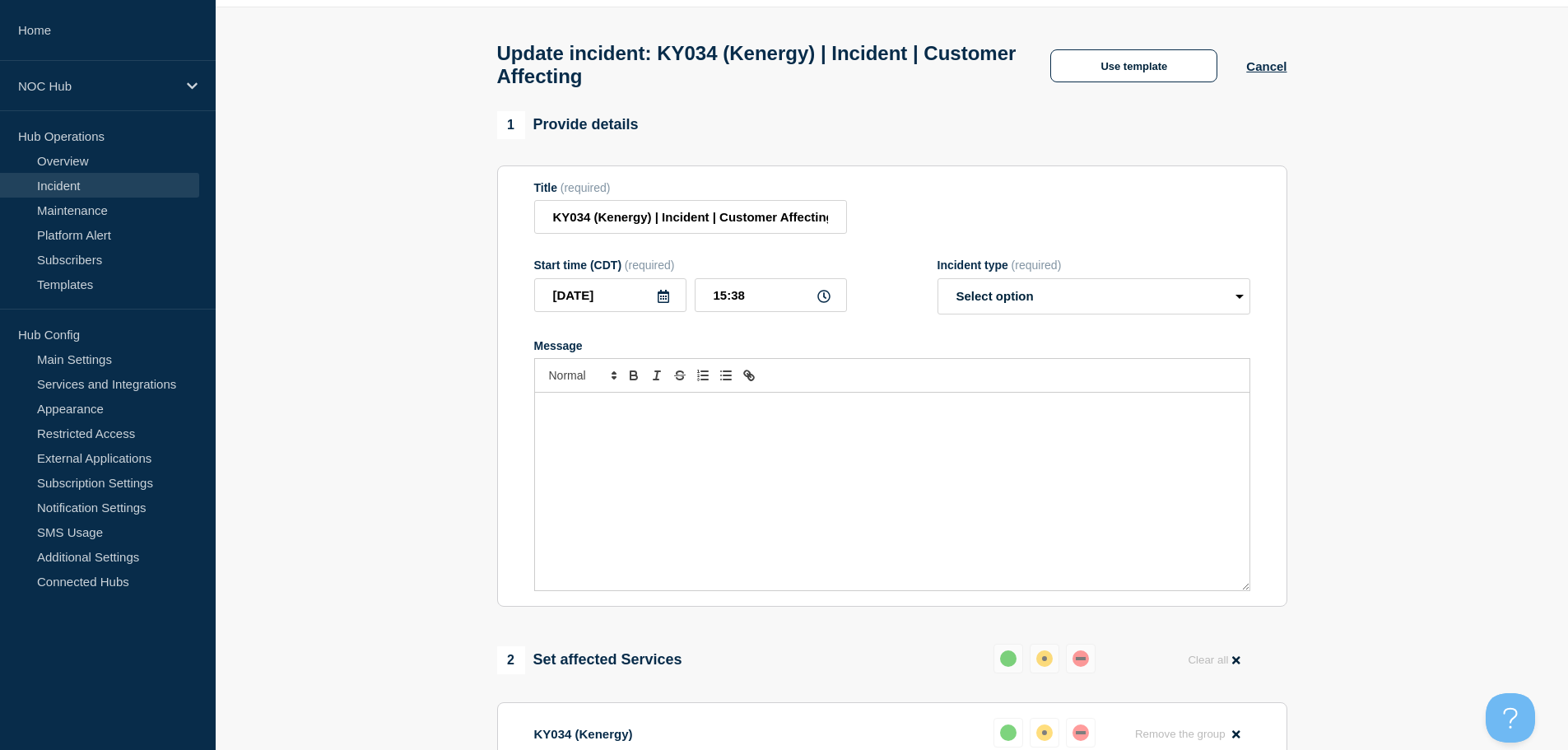
scroll to position [83, 0]
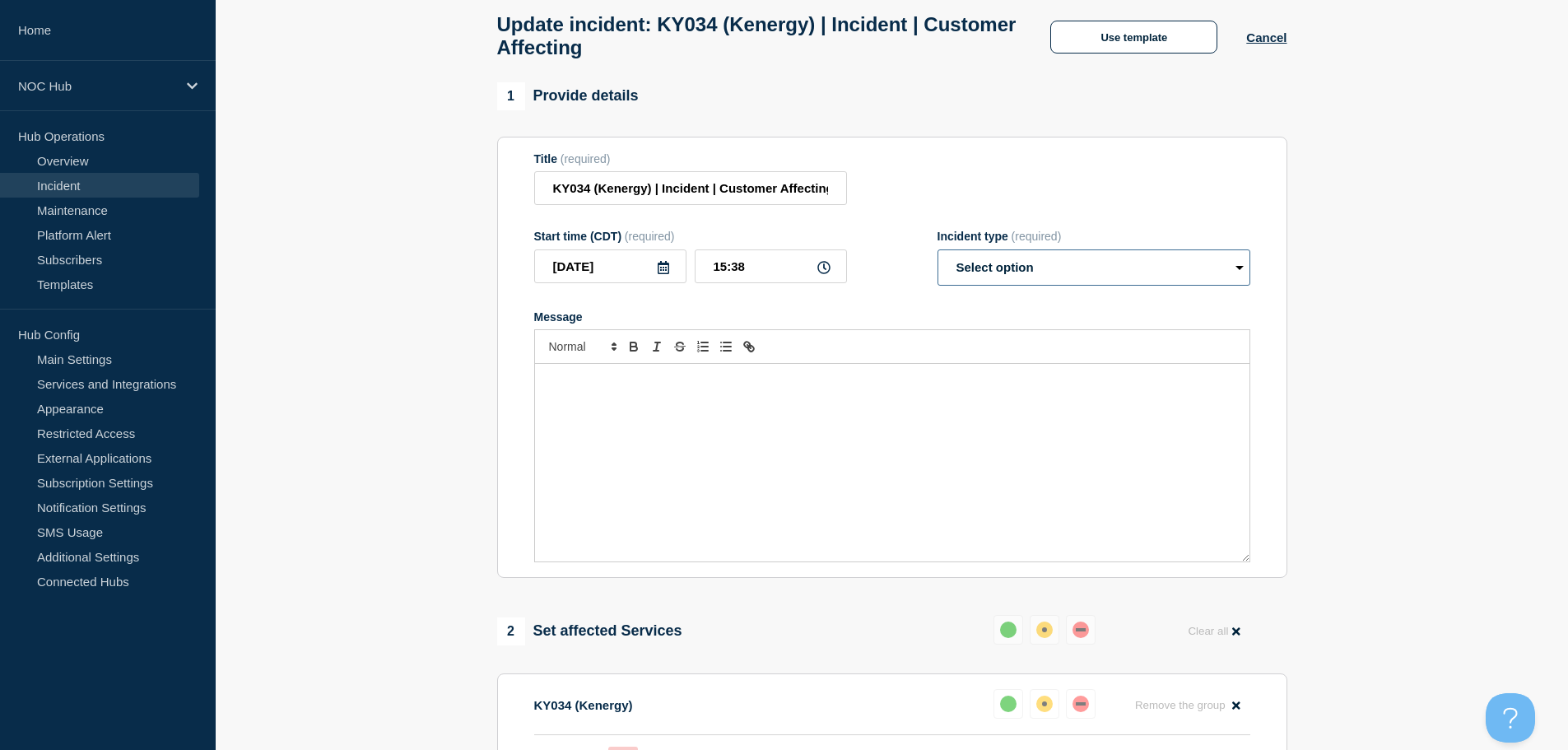
click at [1027, 275] on select "Select option Investigating Identified Monitoring Resolved" at bounding box center [1094, 267] width 313 height 36
select select "resolved"
click at [938, 257] on select "Select option Investigating Identified Monitoring Resolved" at bounding box center [1094, 267] width 313 height 36
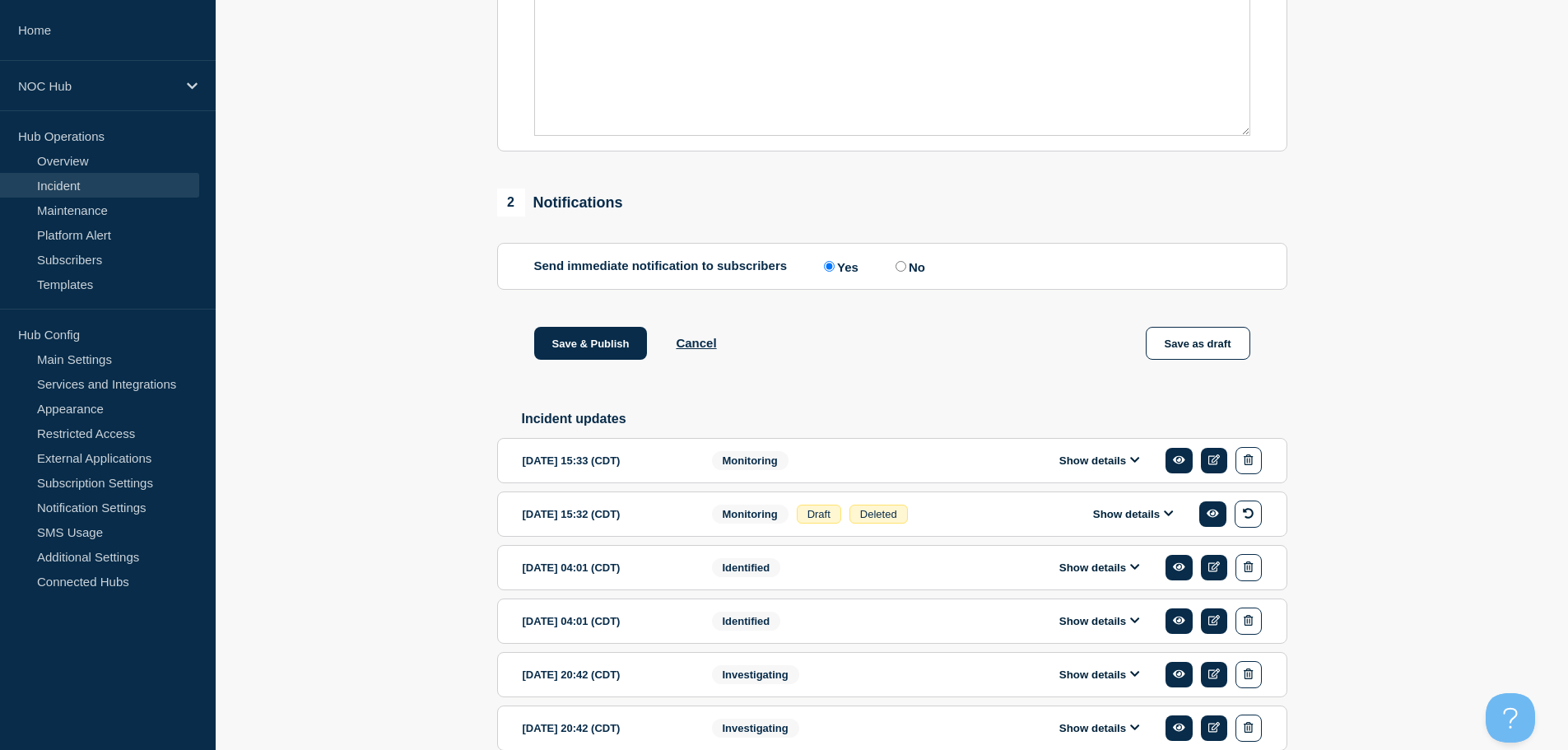
scroll to position [599, 0]
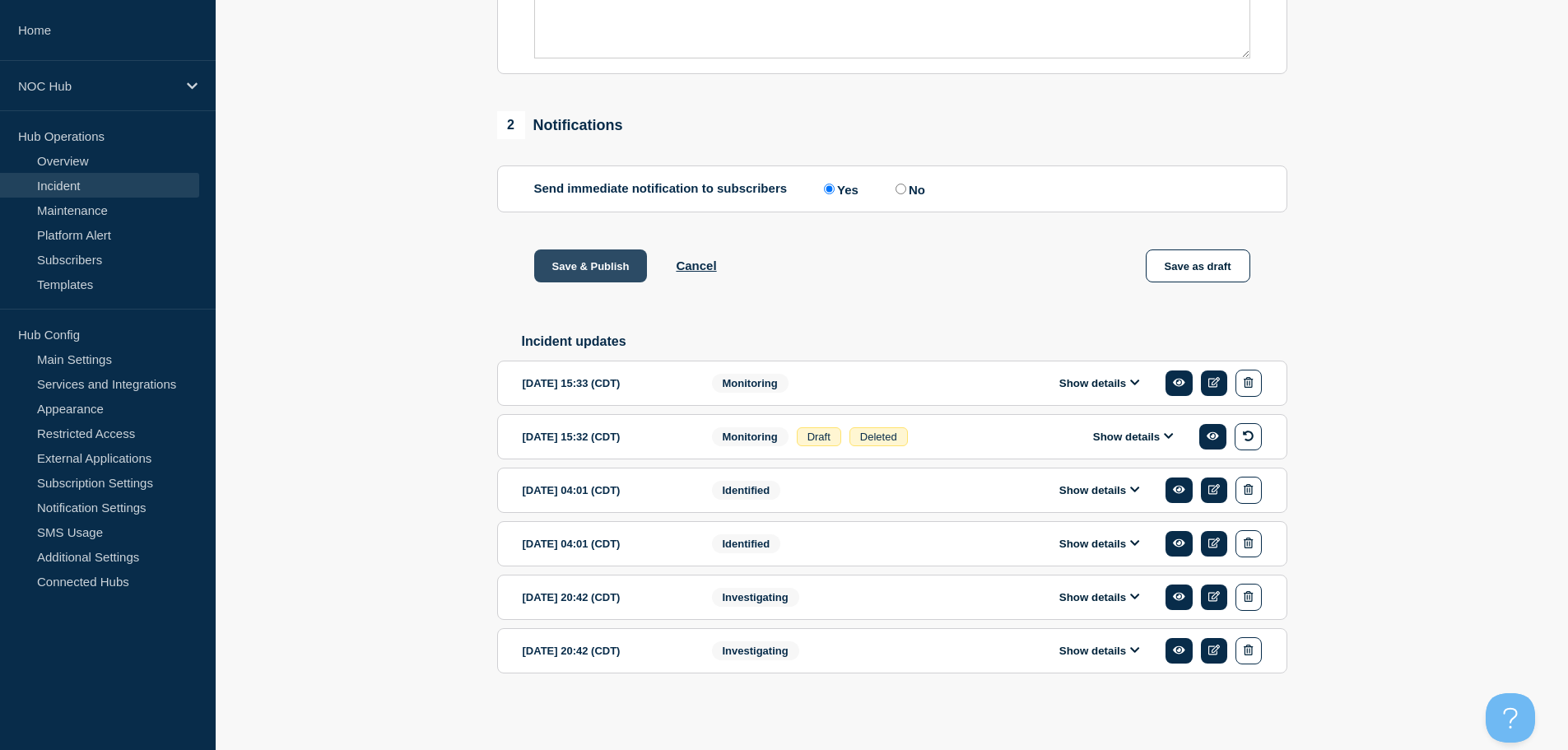
click at [567, 256] on button "Save & Publish" at bounding box center [590, 266] width 114 height 33
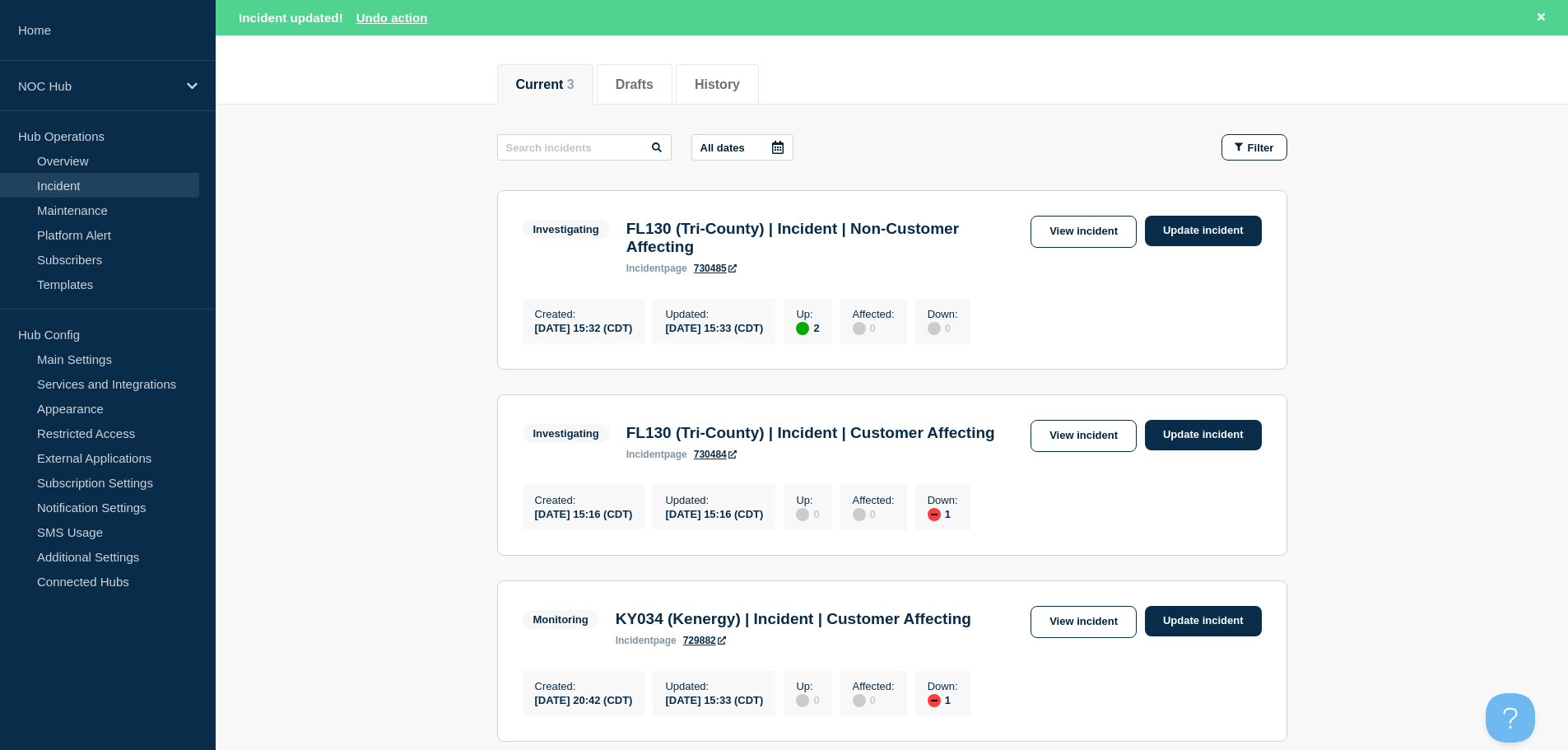
scroll to position [247, 0]
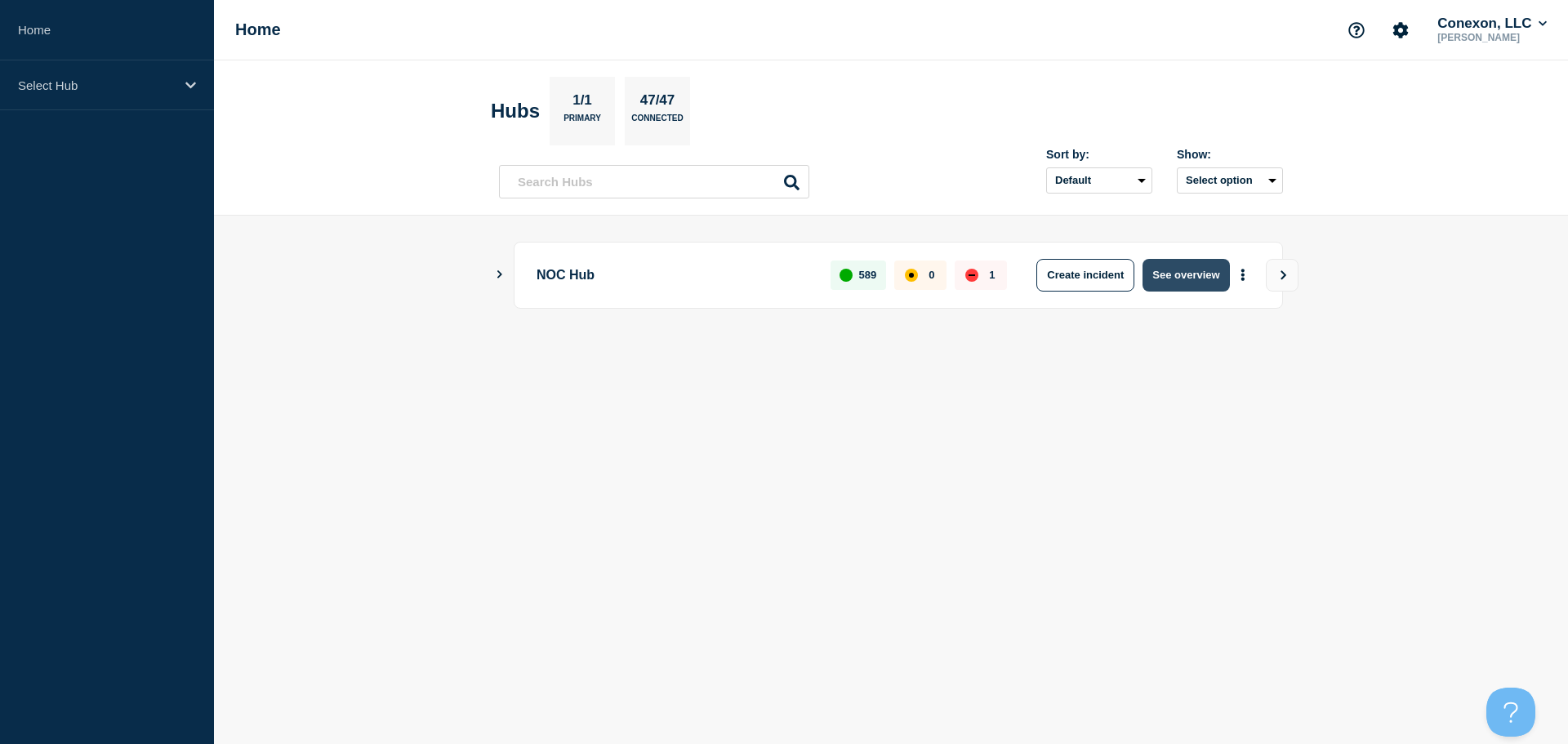
click at [1200, 260] on button "See overview" at bounding box center [1186, 276] width 86 height 33
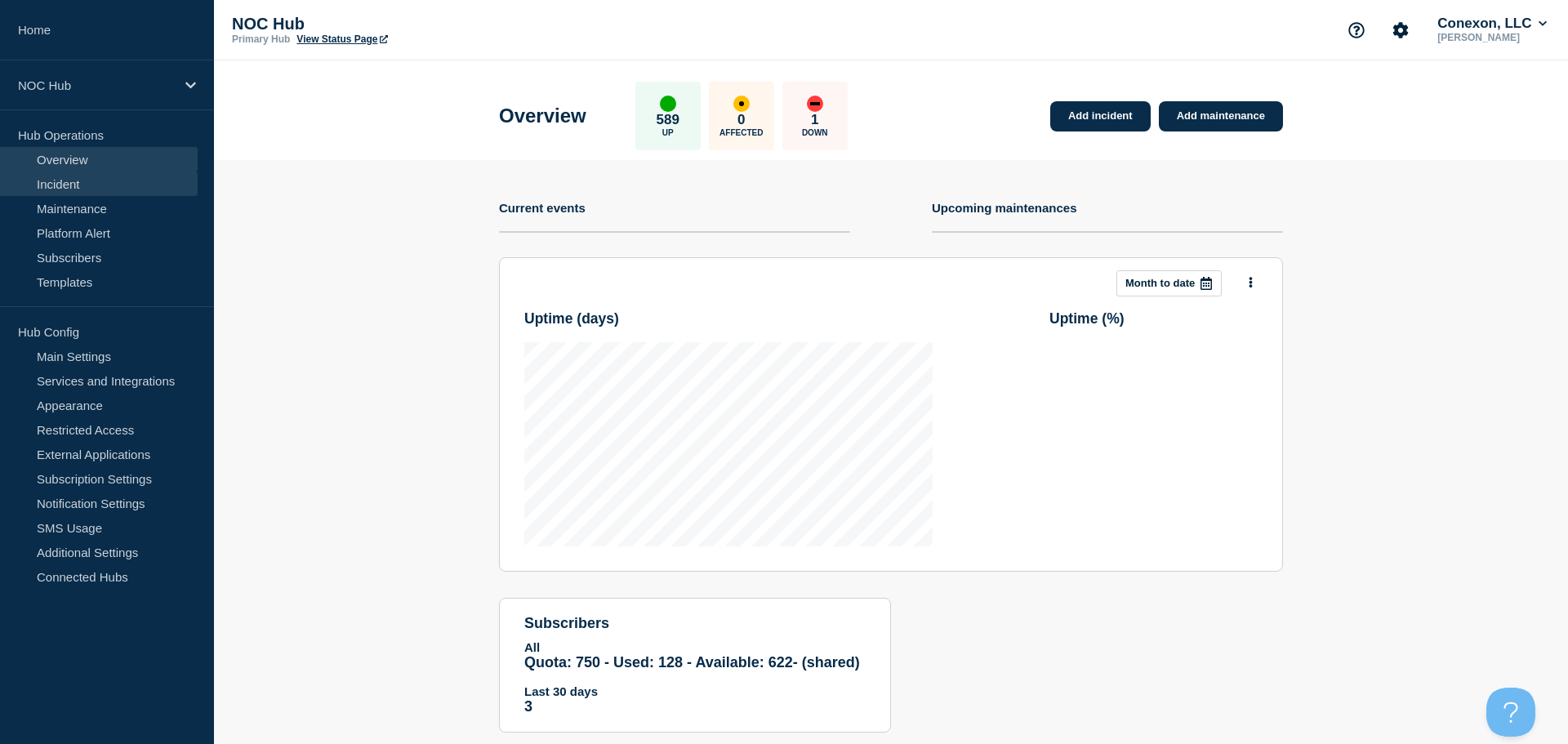
click at [81, 192] on link "Incident" at bounding box center [98, 184] width 198 height 25
